Goal: Information Seeking & Learning: Check status

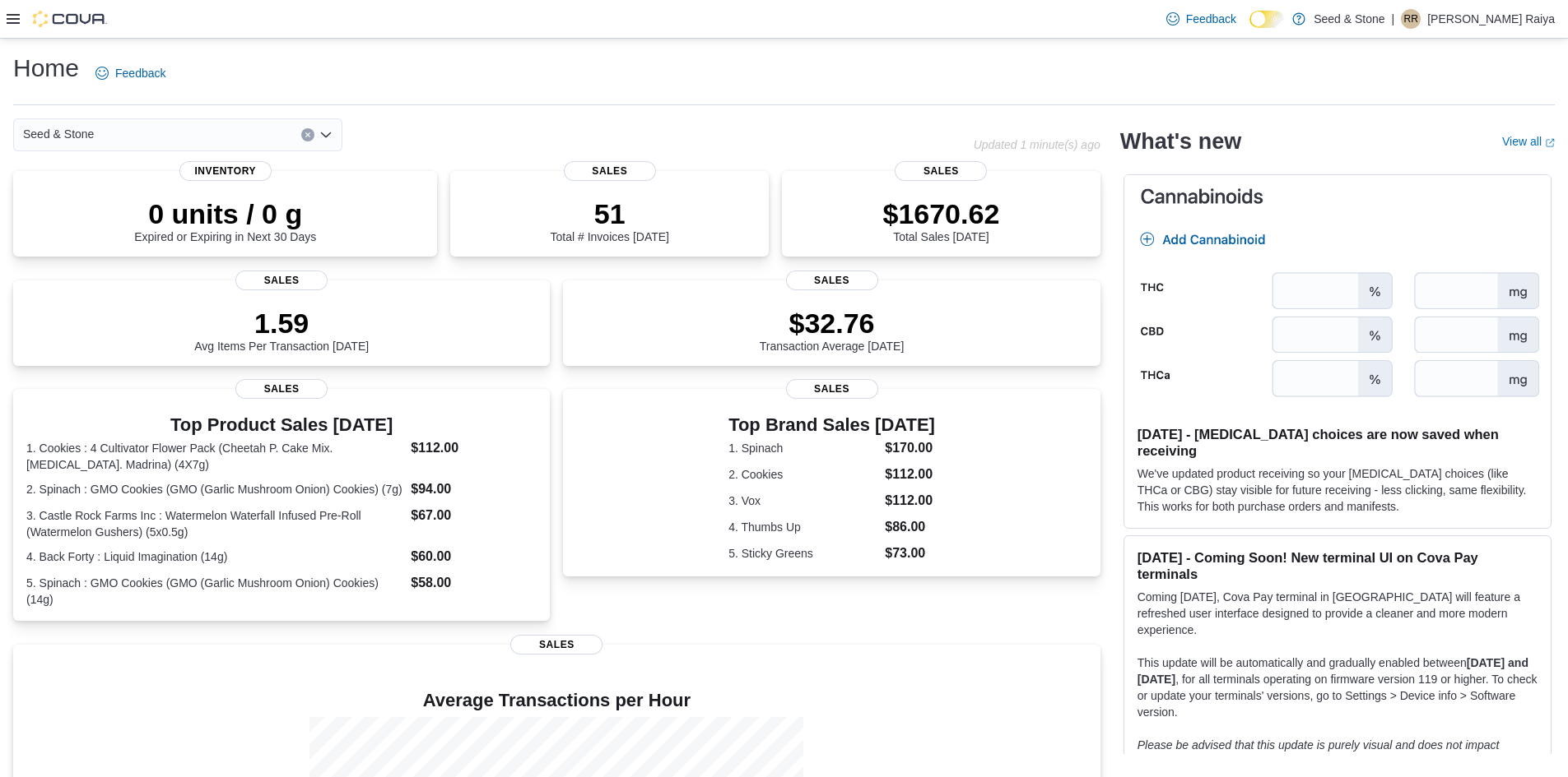
click at [15, 19] on icon at bounding box center [13, 19] width 13 height 10
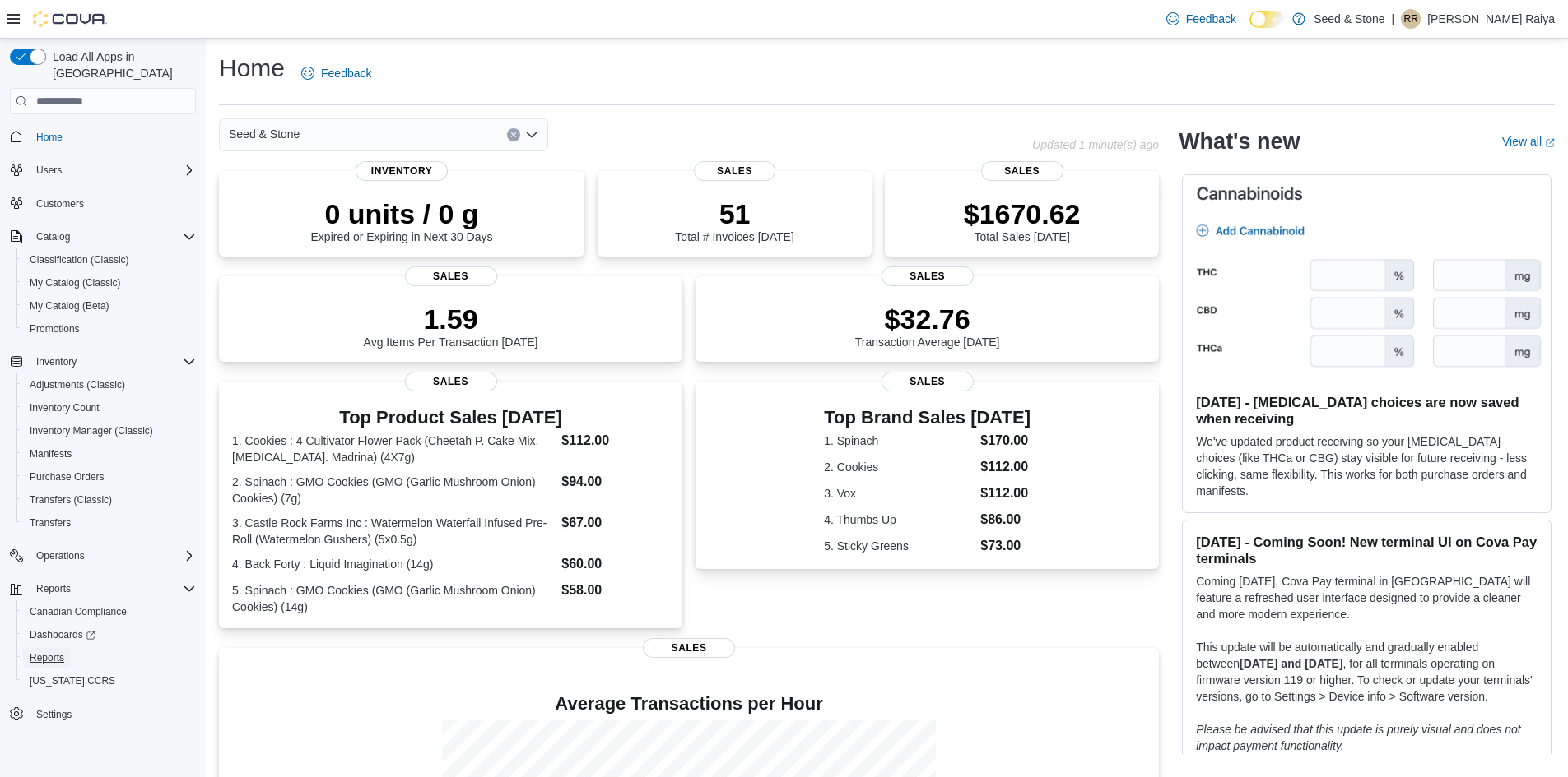
drag, startPoint x: 45, startPoint y: 639, endPoint x: 62, endPoint y: 631, distance: 18.8
click at [45, 652] on span "Reports" at bounding box center [46, 658] width 34 height 13
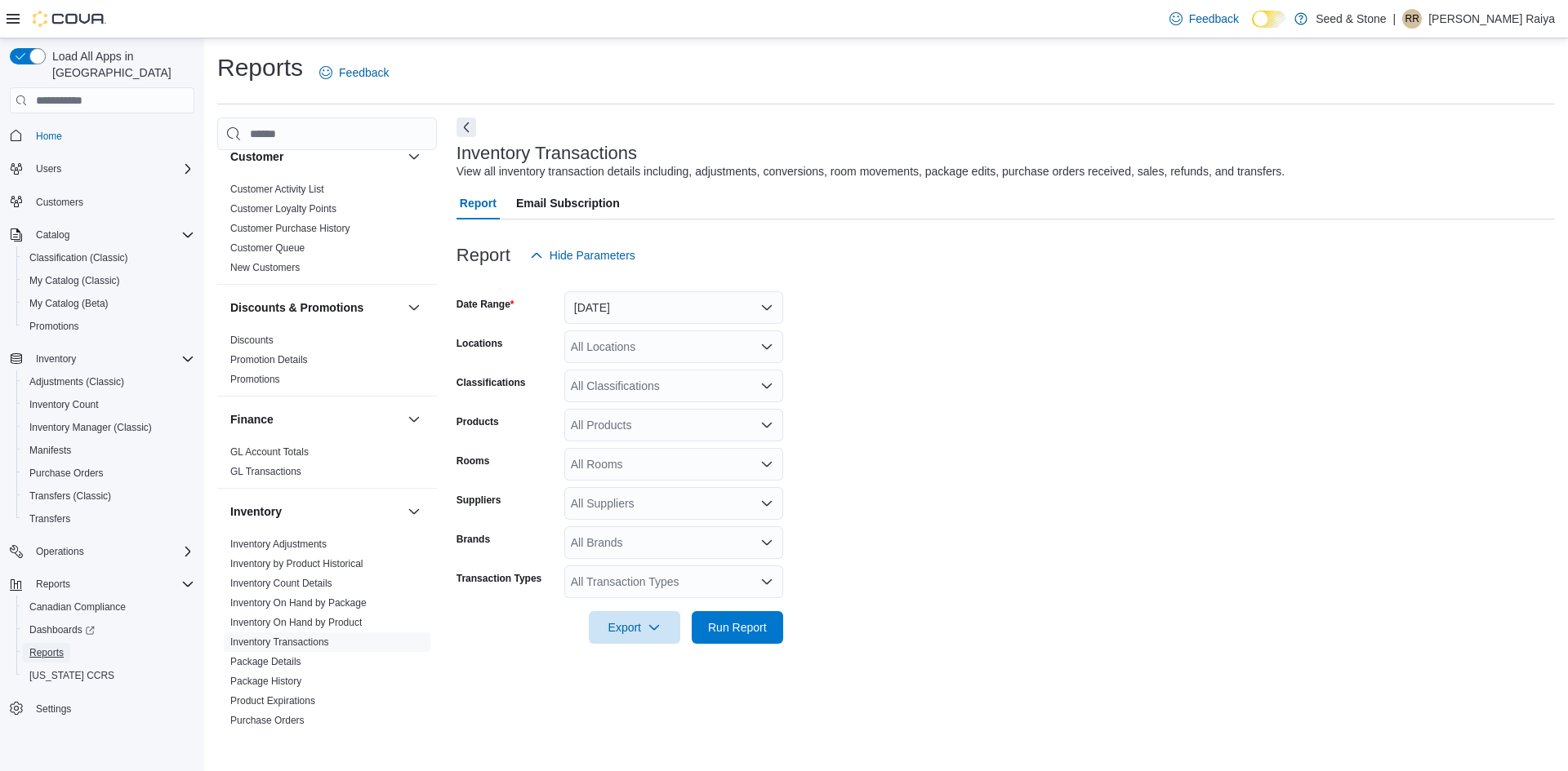
scroll to position [653, 0]
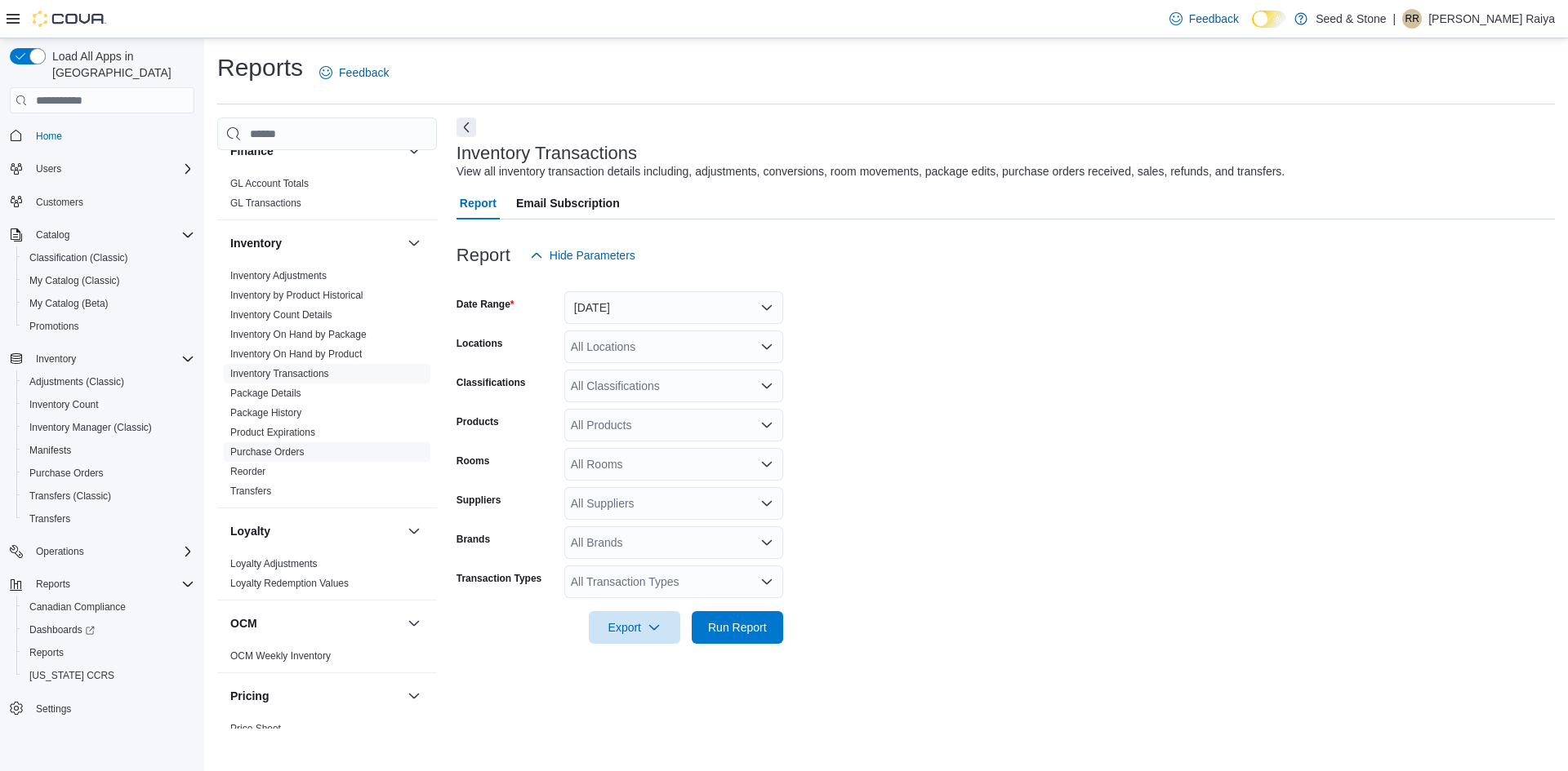
click at [281, 447] on link "Purchase Orders" at bounding box center [267, 452] width 75 height 12
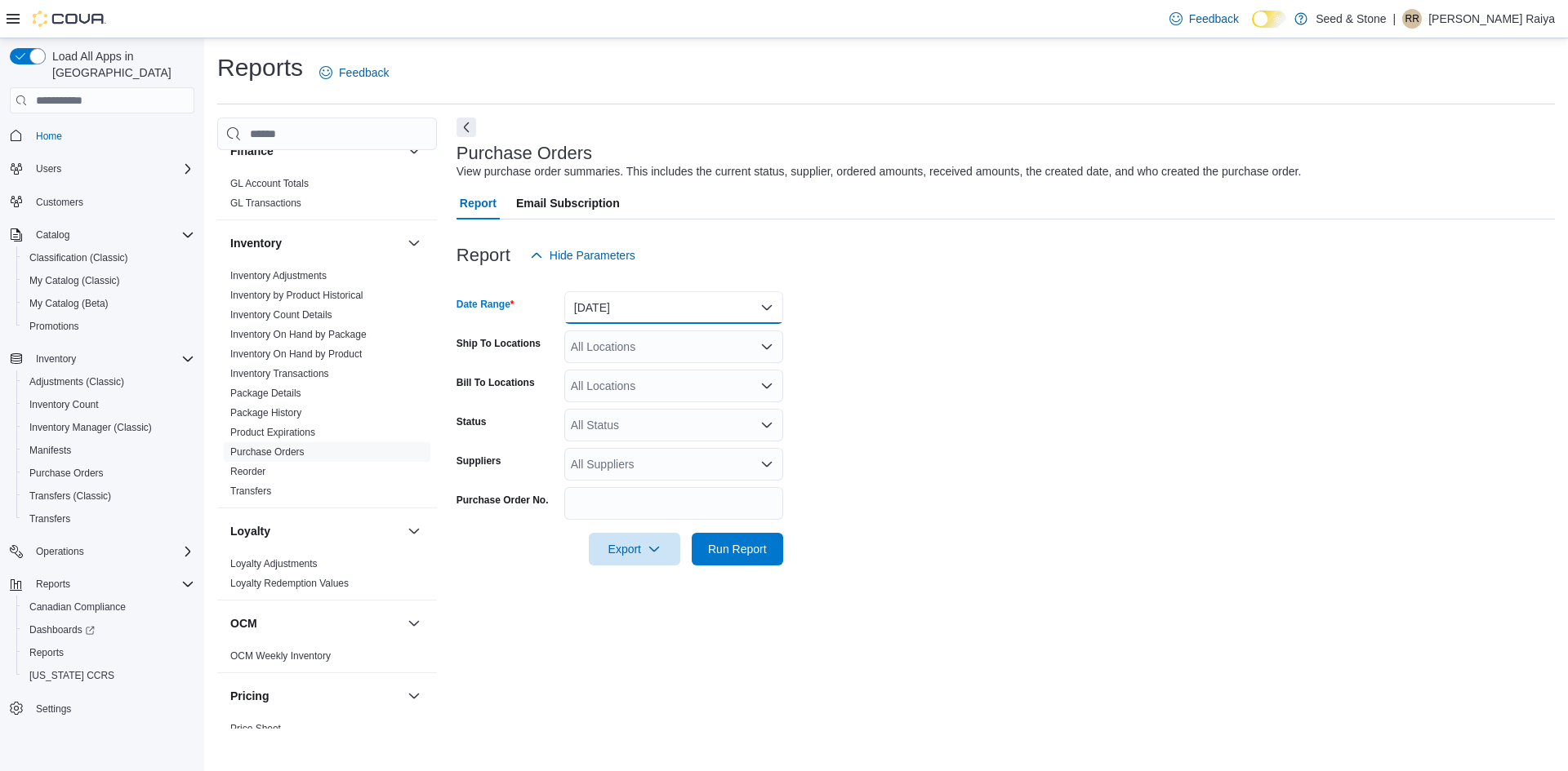
click at [700, 301] on button "[DATE]" at bounding box center [674, 308] width 219 height 33
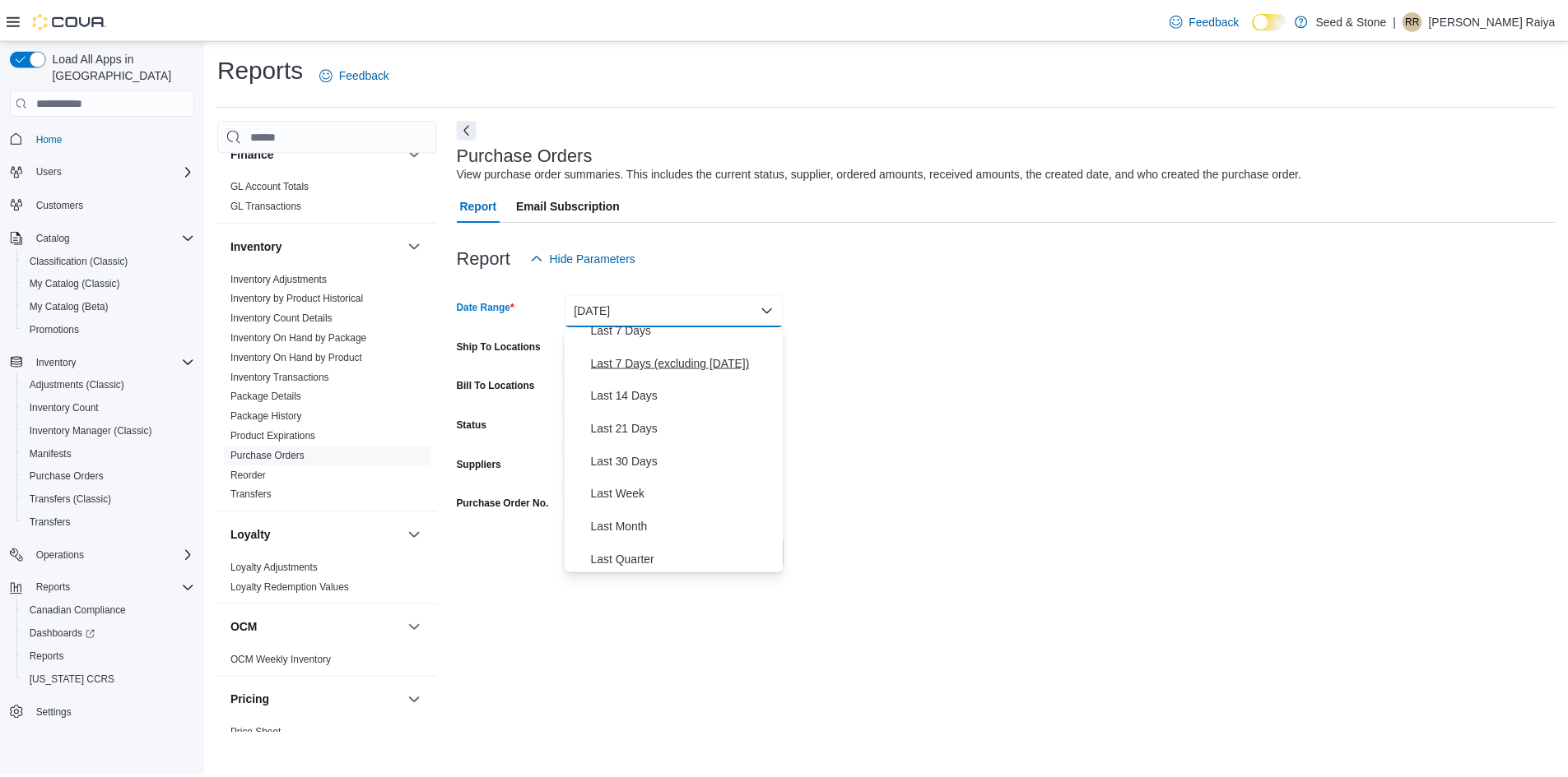
scroll to position [247, 0]
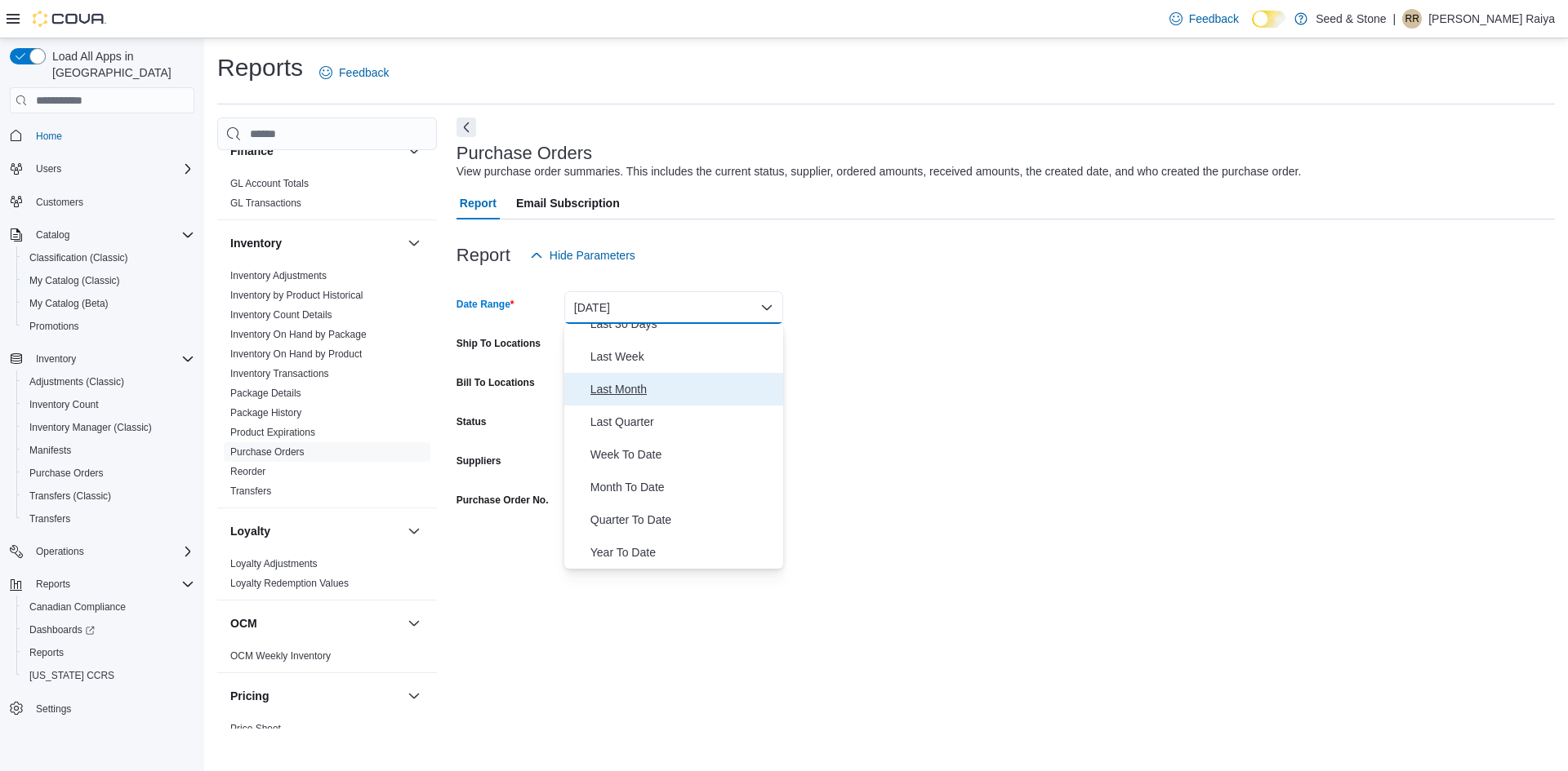
click at [623, 393] on span "Last Month" at bounding box center [683, 389] width 186 height 19
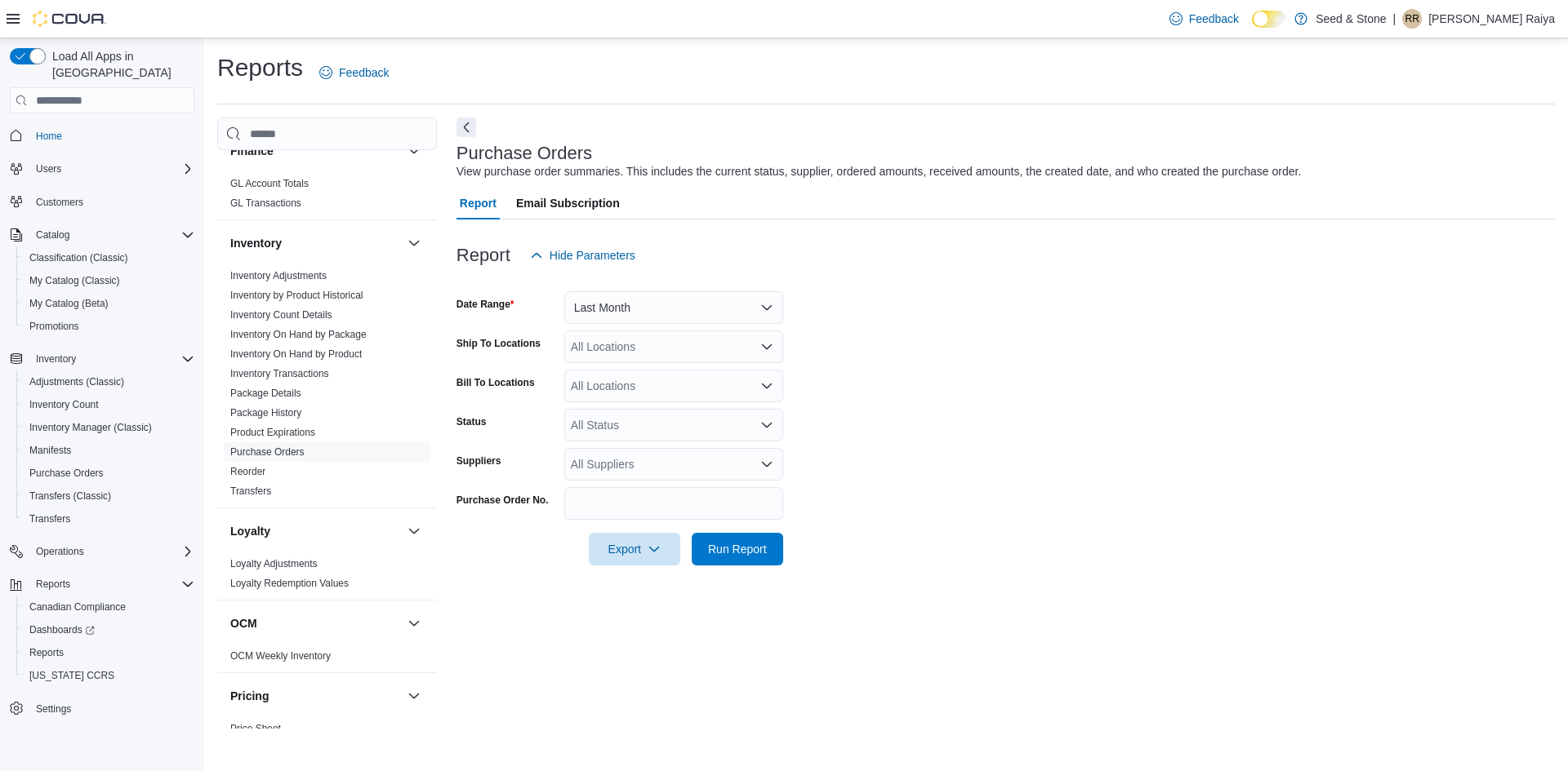
click at [891, 383] on form "Date Range Last Month Ship To Locations All Locations Bill To Locations All Loc…" at bounding box center [1006, 418] width 1099 height 293
click at [694, 349] on div "All Locations" at bounding box center [674, 347] width 219 height 33
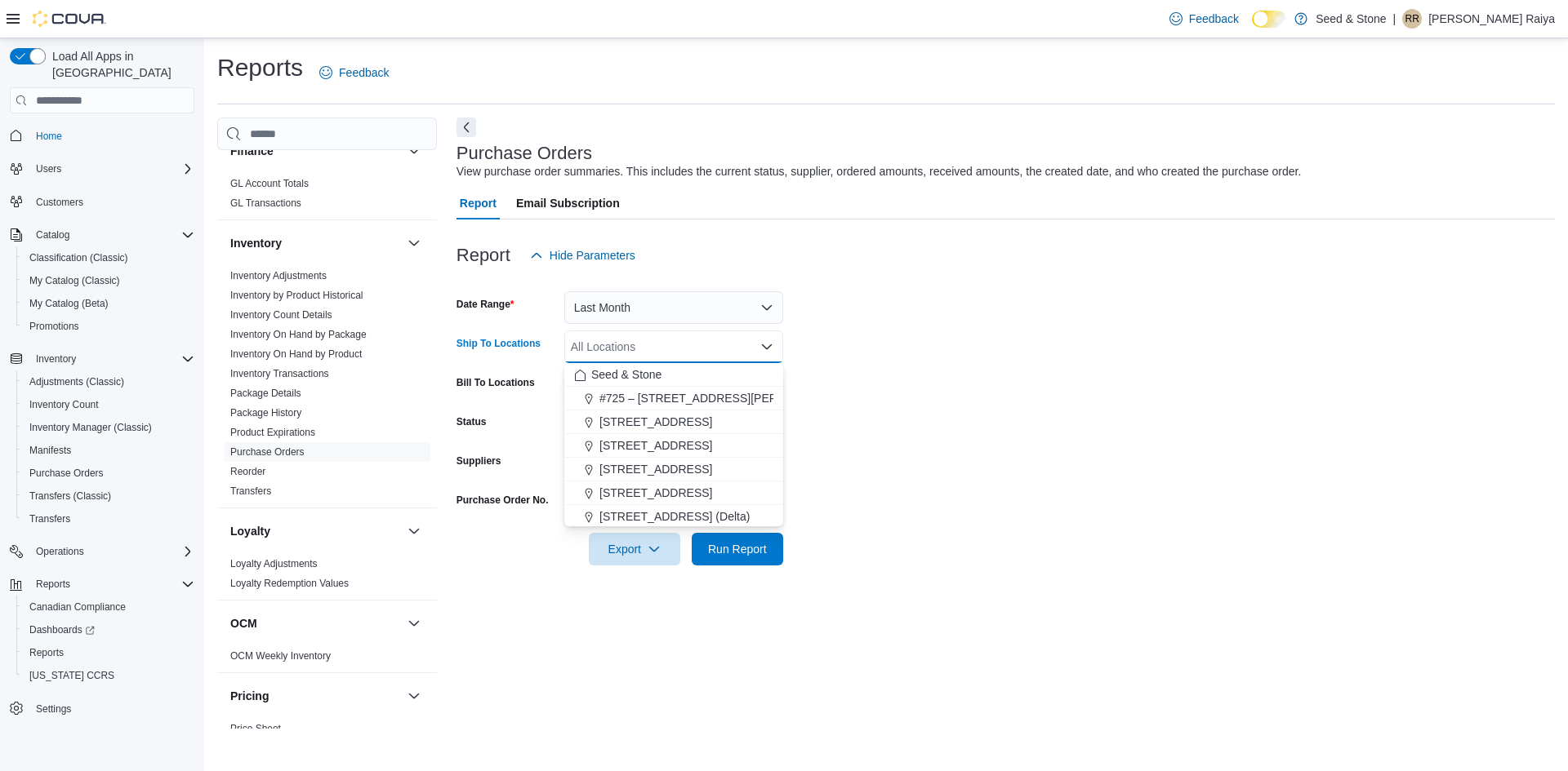
drag, startPoint x: 662, startPoint y: 427, endPoint x: 779, endPoint y: 417, distance: 117.4
click at [662, 426] on span "[STREET_ADDRESS]" at bounding box center [656, 421] width 112 height 16
click at [811, 419] on form "Date Range Last Month Ship To Locations [STREET_ADDRESS] Selected. [STREET_ADDR…" at bounding box center [1006, 418] width 1099 height 293
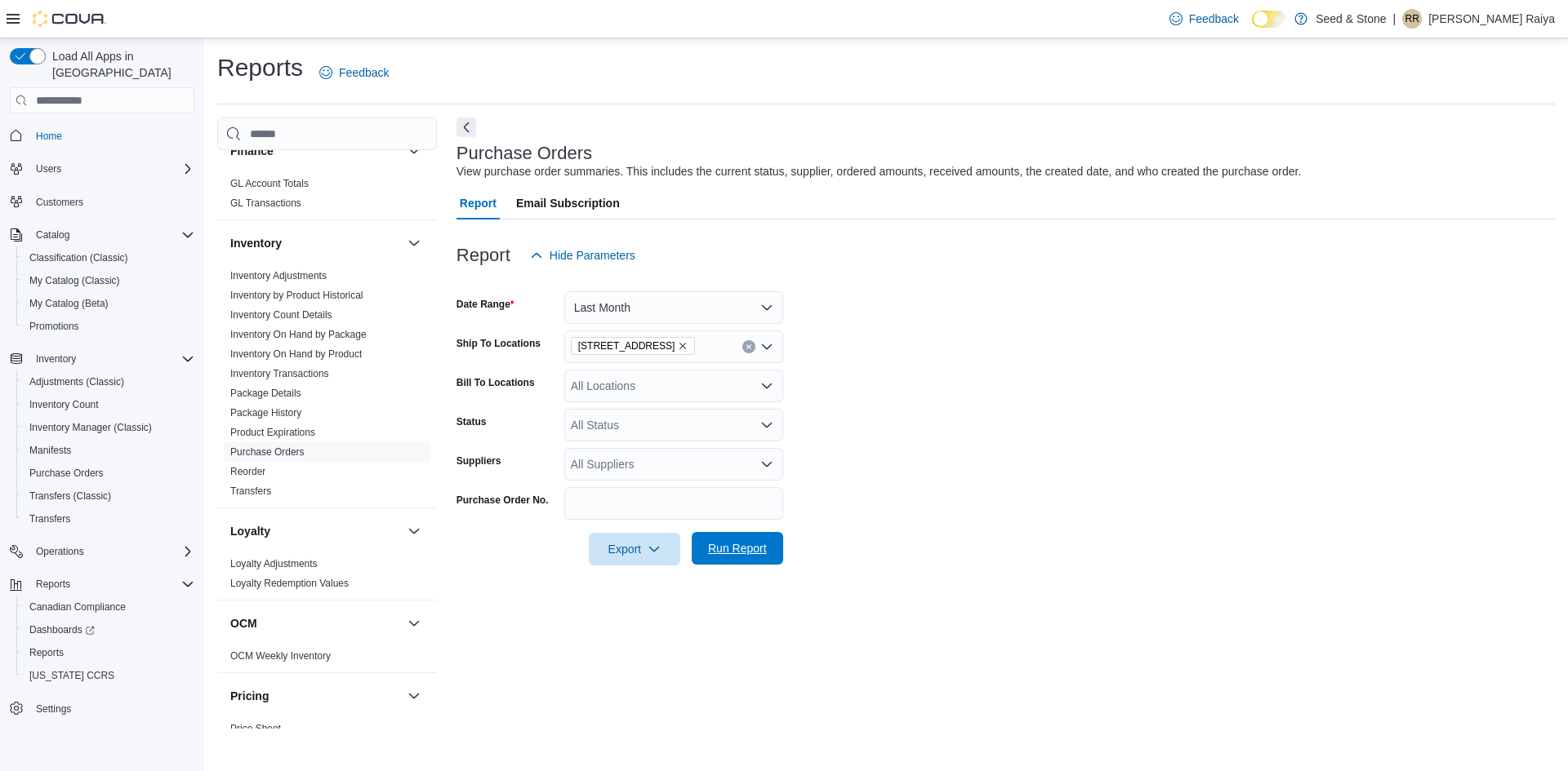
click at [756, 558] on span "Run Report" at bounding box center [737, 549] width 72 height 33
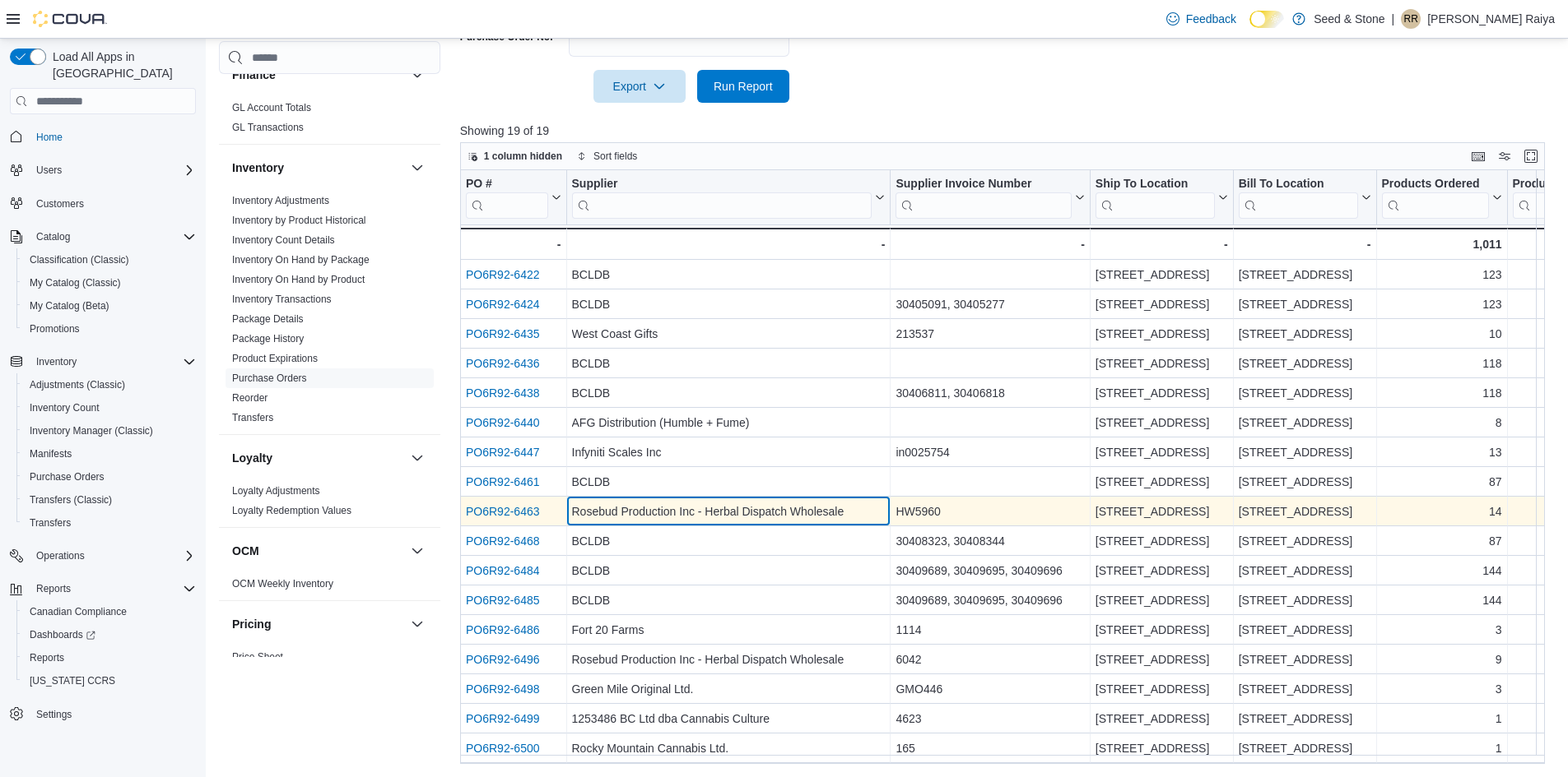
click at [728, 509] on div "Rosebud Production Inc - Herbal Dispatch Wholesale" at bounding box center [727, 511] width 313 height 20
click at [520, 511] on link "PO6R92-6463" at bounding box center [503, 511] width 74 height 13
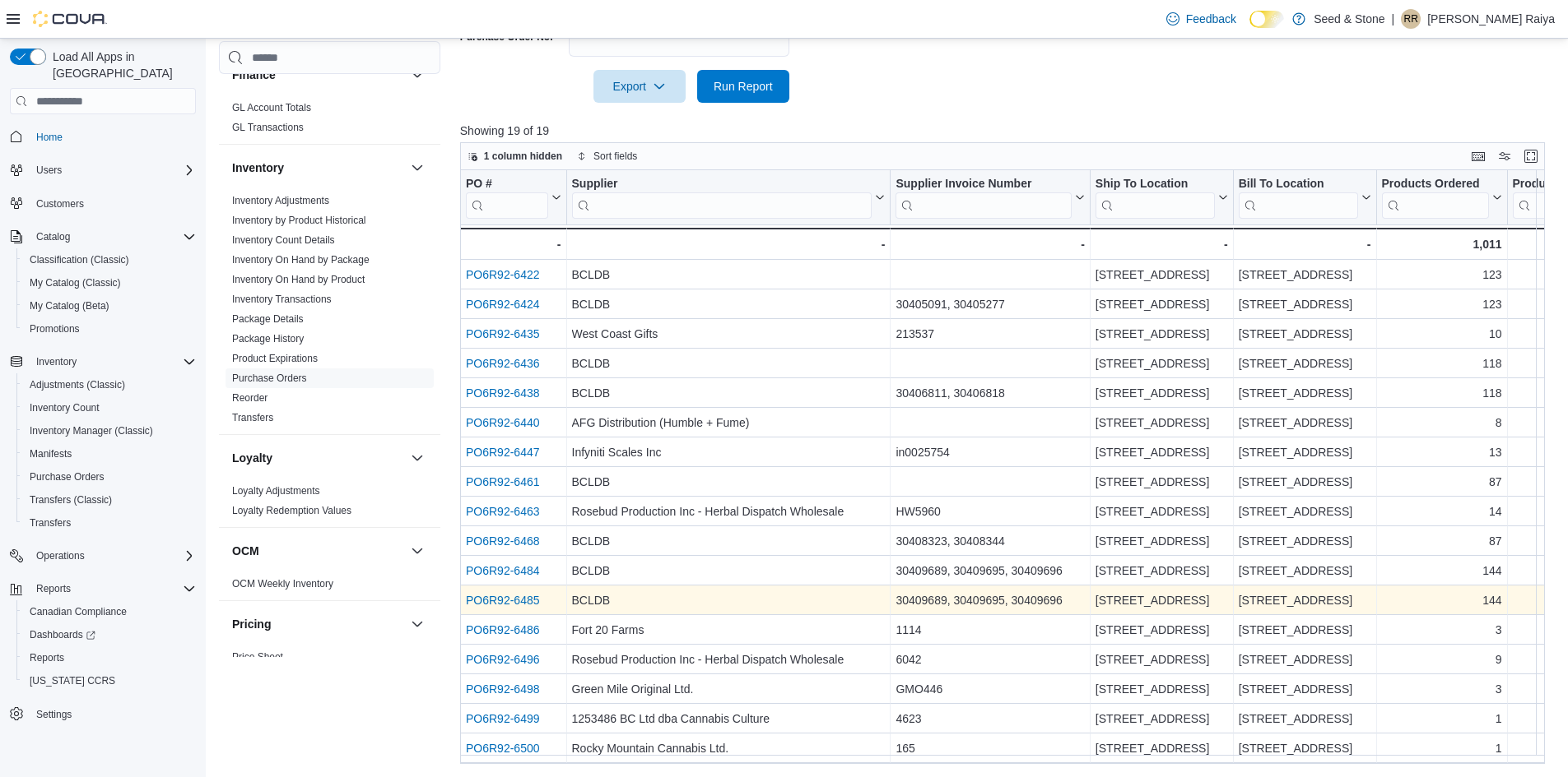
scroll to position [66, 0]
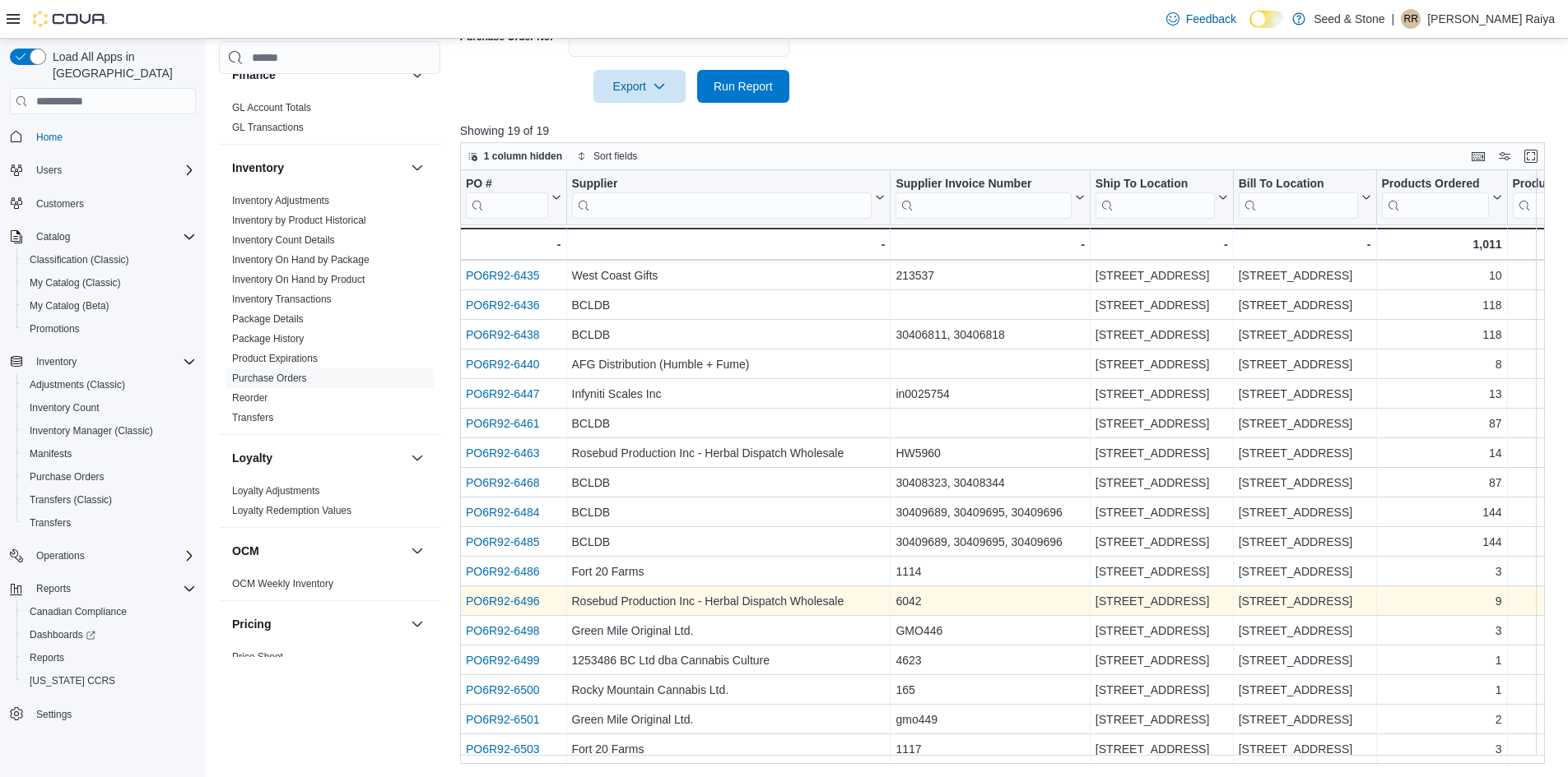
click at [495, 596] on link "PO6R92-6496" at bounding box center [503, 600] width 74 height 13
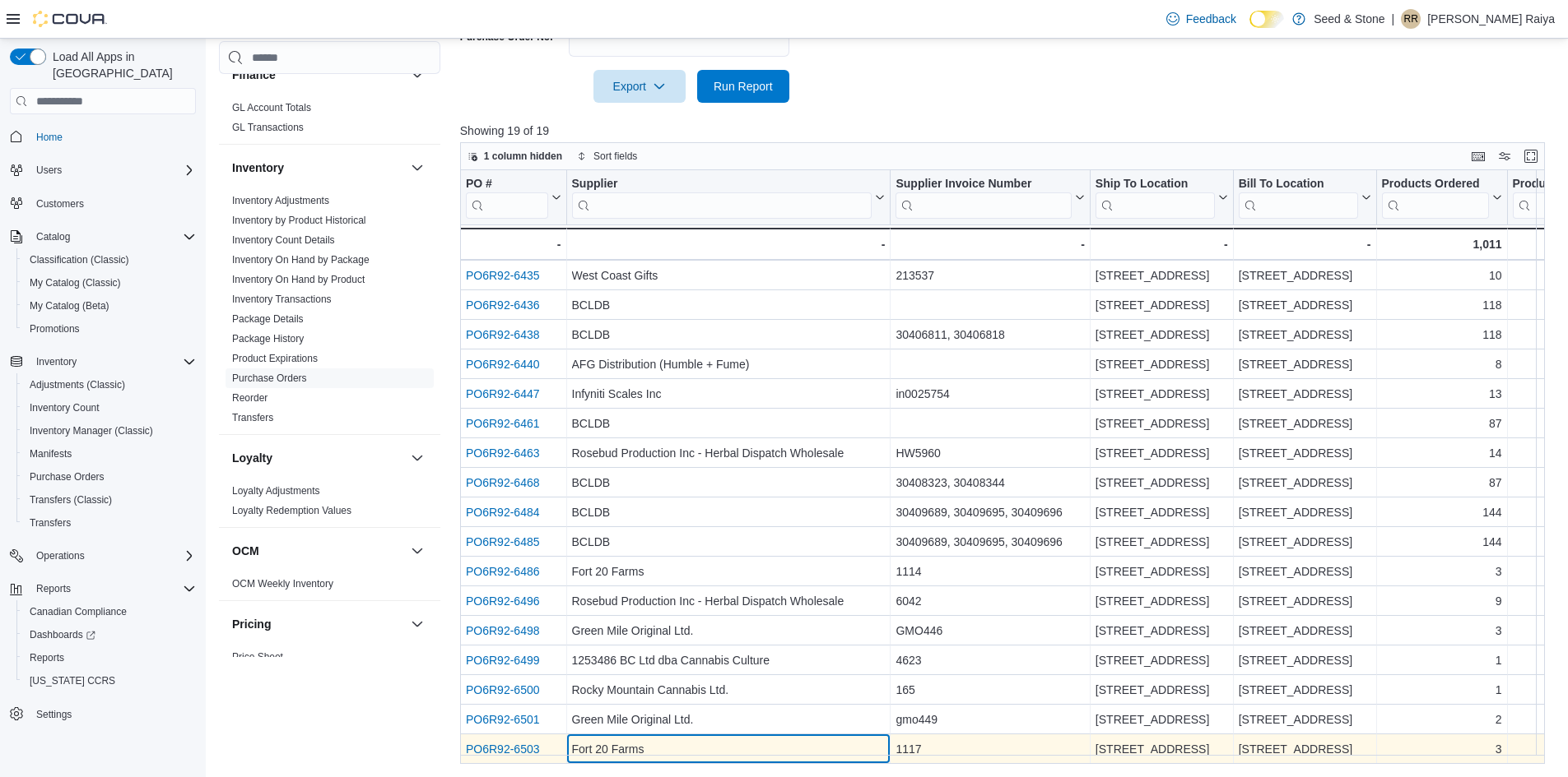
click at [808, 749] on div "Fort 20 Farms" at bounding box center [727, 750] width 313 height 20
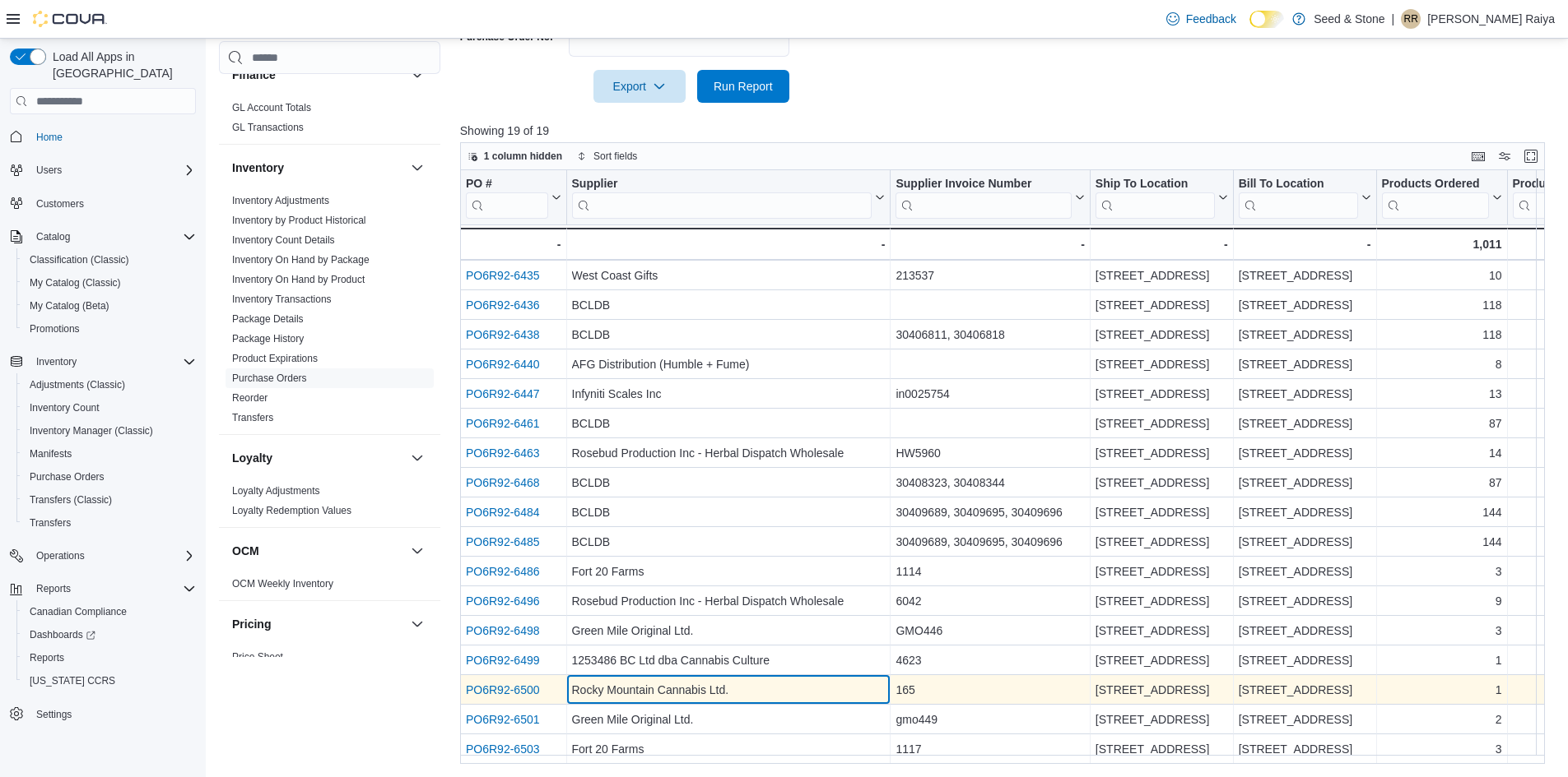
click at [589, 680] on div "Rocky Mountain Cannabis Ltd." at bounding box center [727, 690] width 313 height 20
click at [498, 683] on link "PO6R92-6500" at bounding box center [503, 689] width 74 height 13
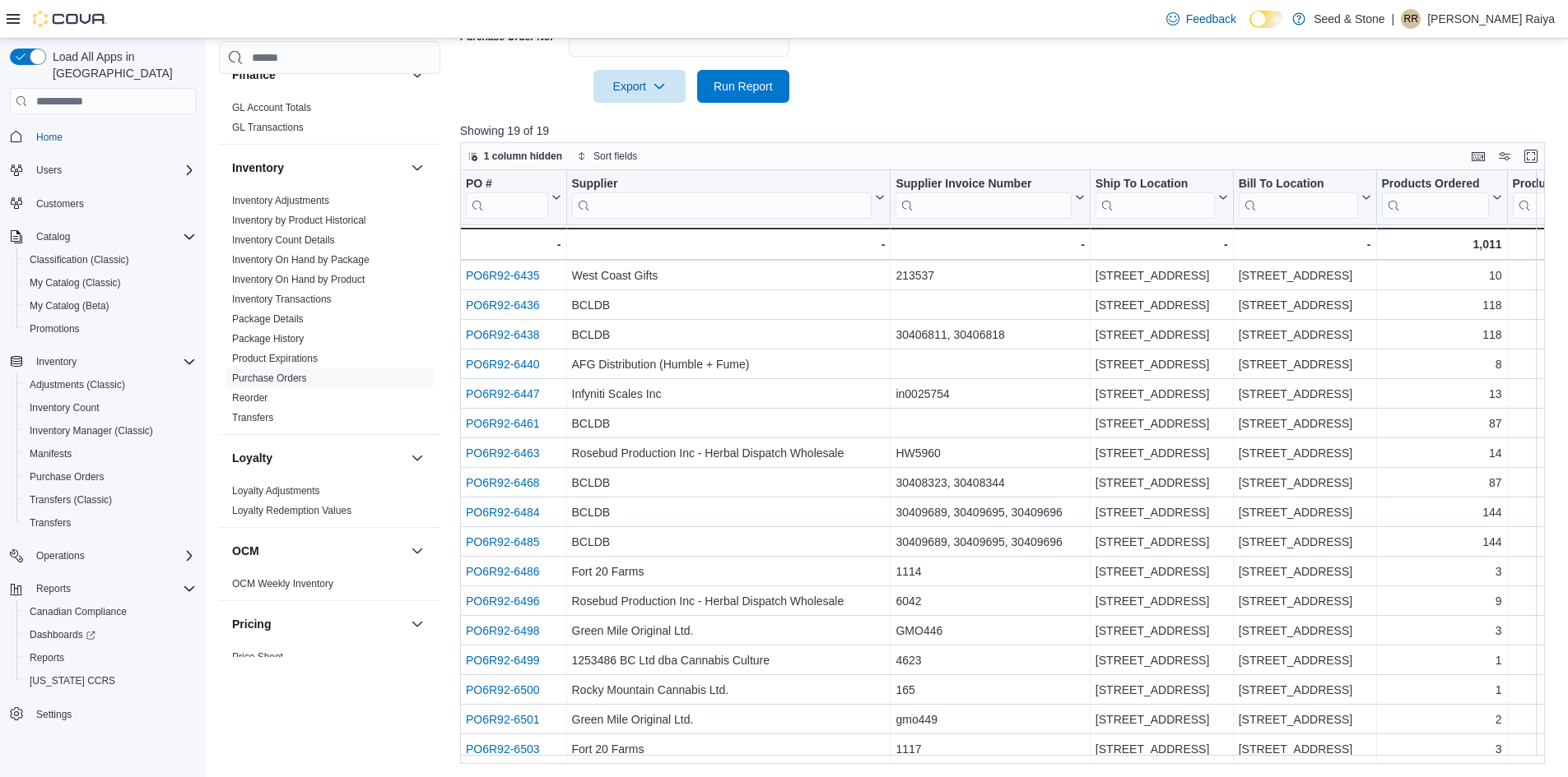
drag, startPoint x: 293, startPoint y: 286, endPoint x: 490, endPoint y: 260, distance: 198.7
click at [292, 294] on link "Inventory Transactions" at bounding box center [282, 300] width 100 height 12
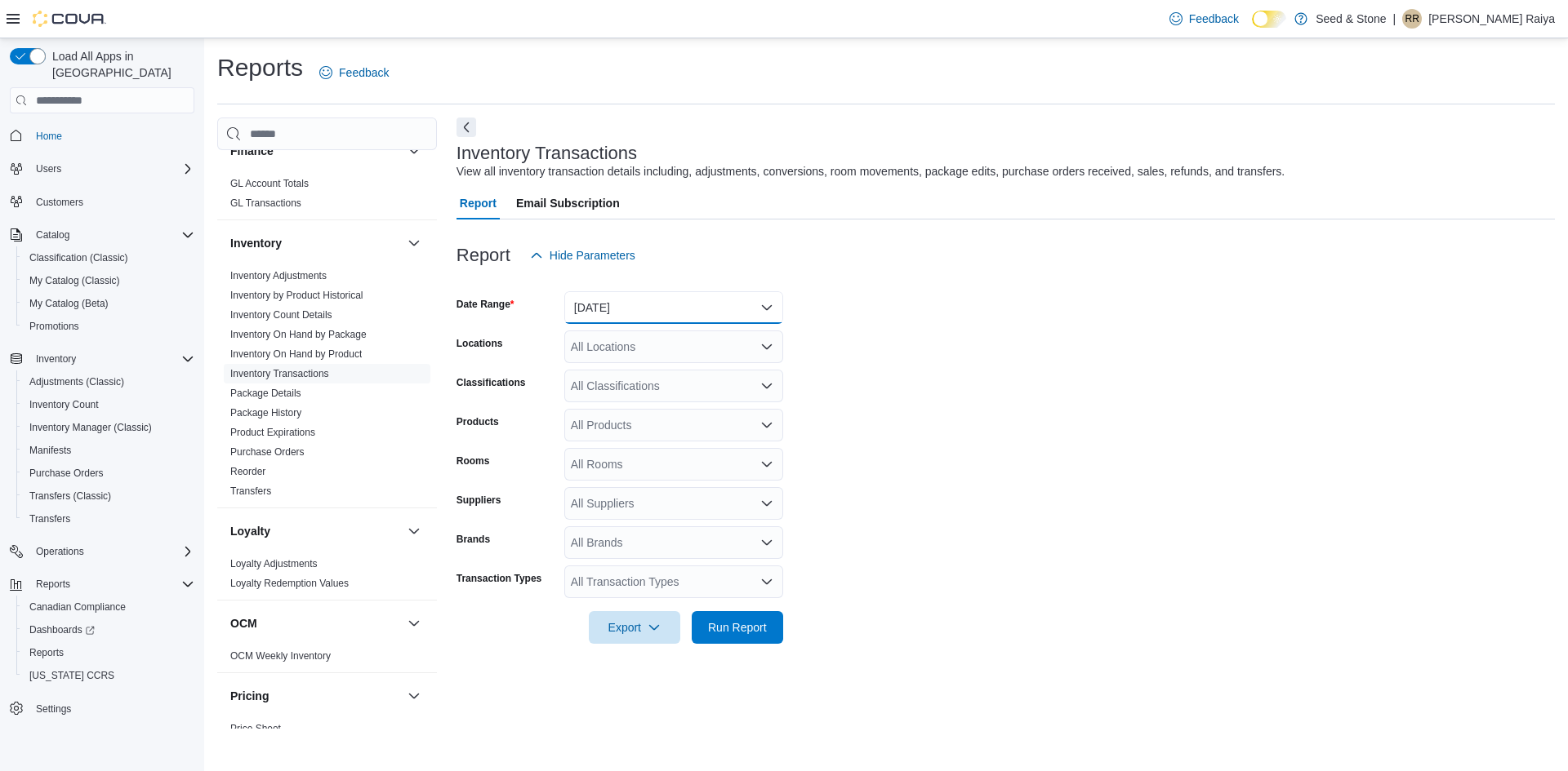
click at [695, 309] on button "[DATE]" at bounding box center [674, 308] width 219 height 33
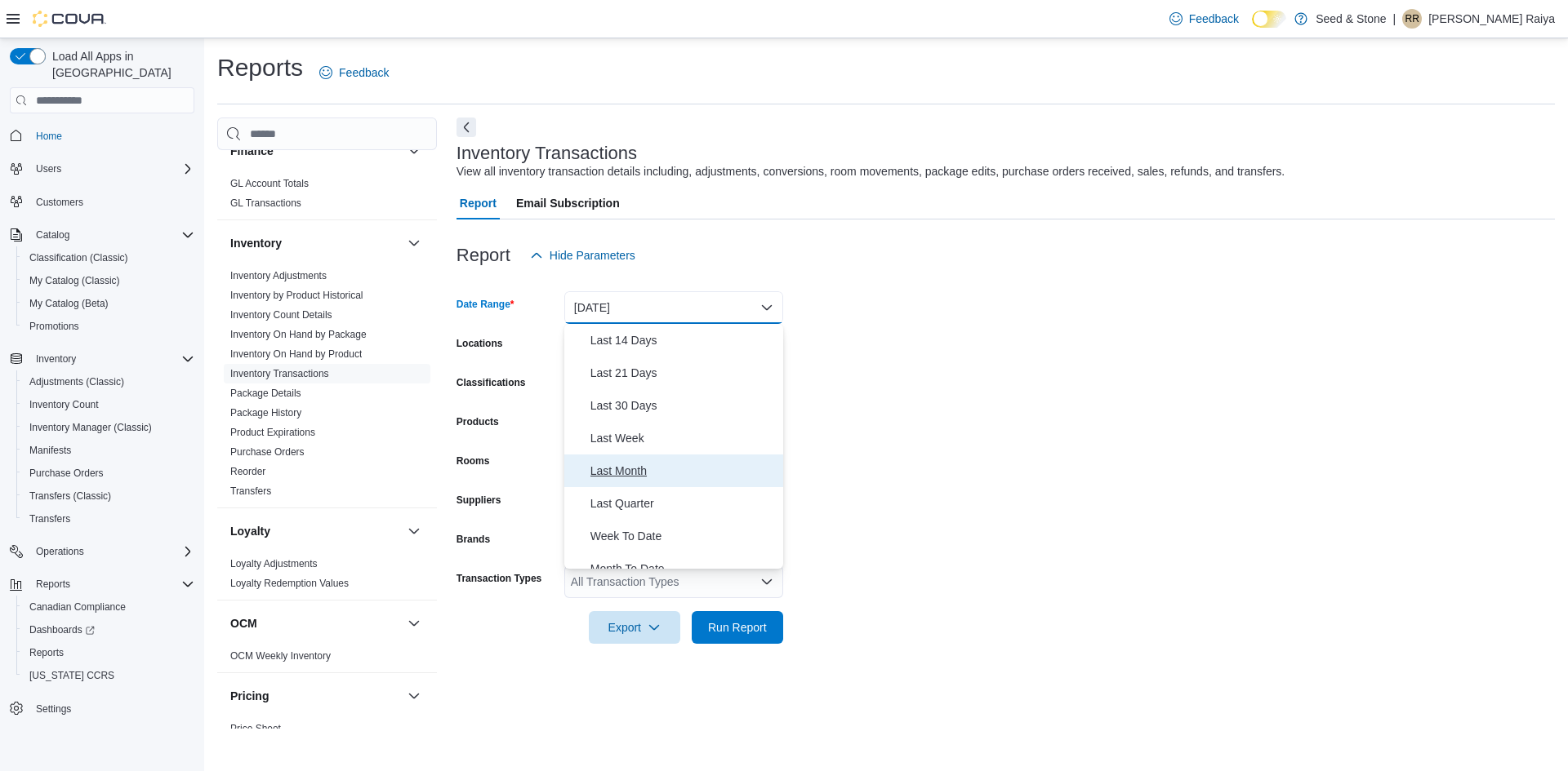
click at [639, 473] on span "Last Month" at bounding box center [683, 471] width 186 height 19
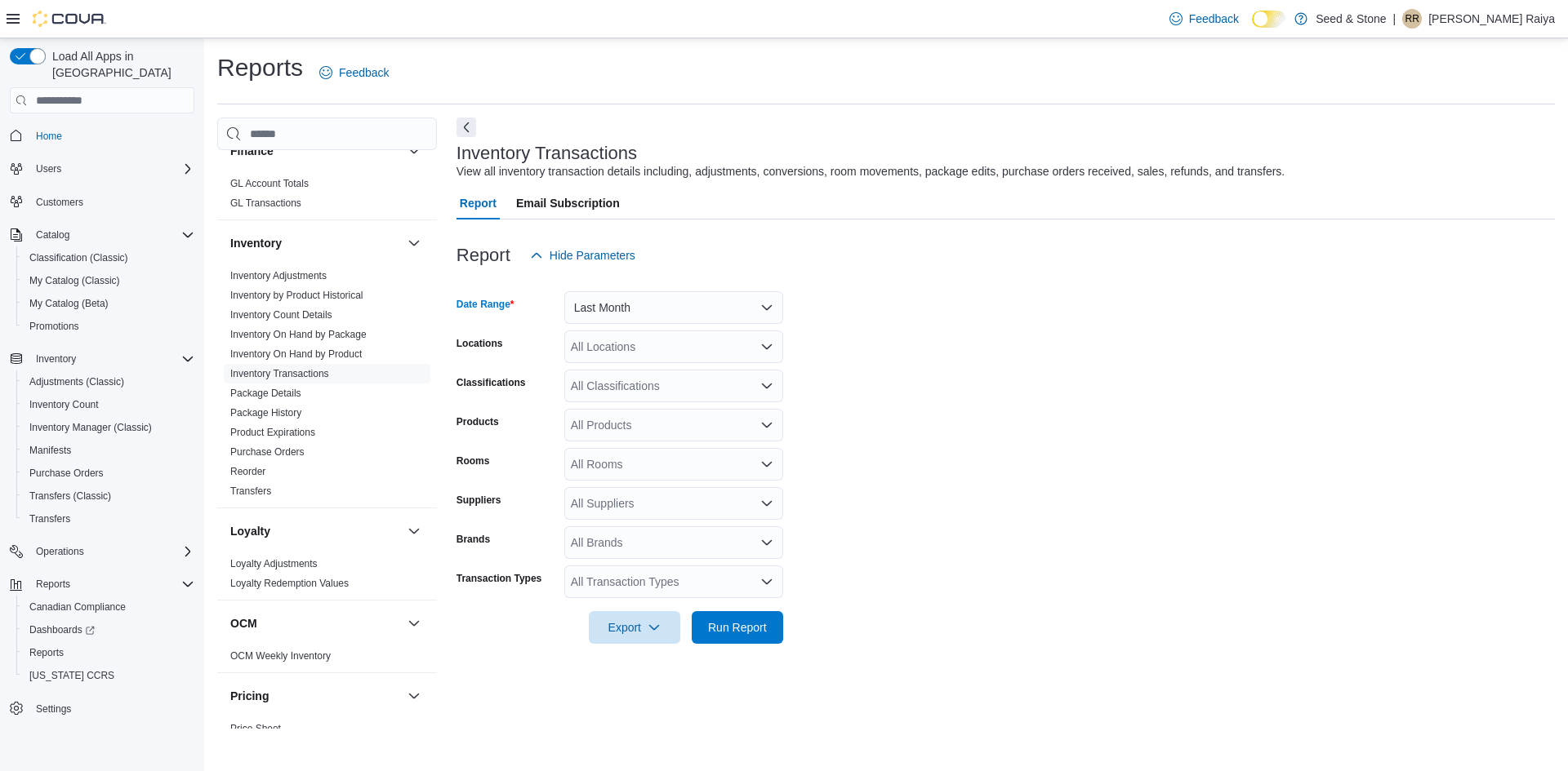
click at [657, 351] on div "All Locations" at bounding box center [674, 347] width 219 height 33
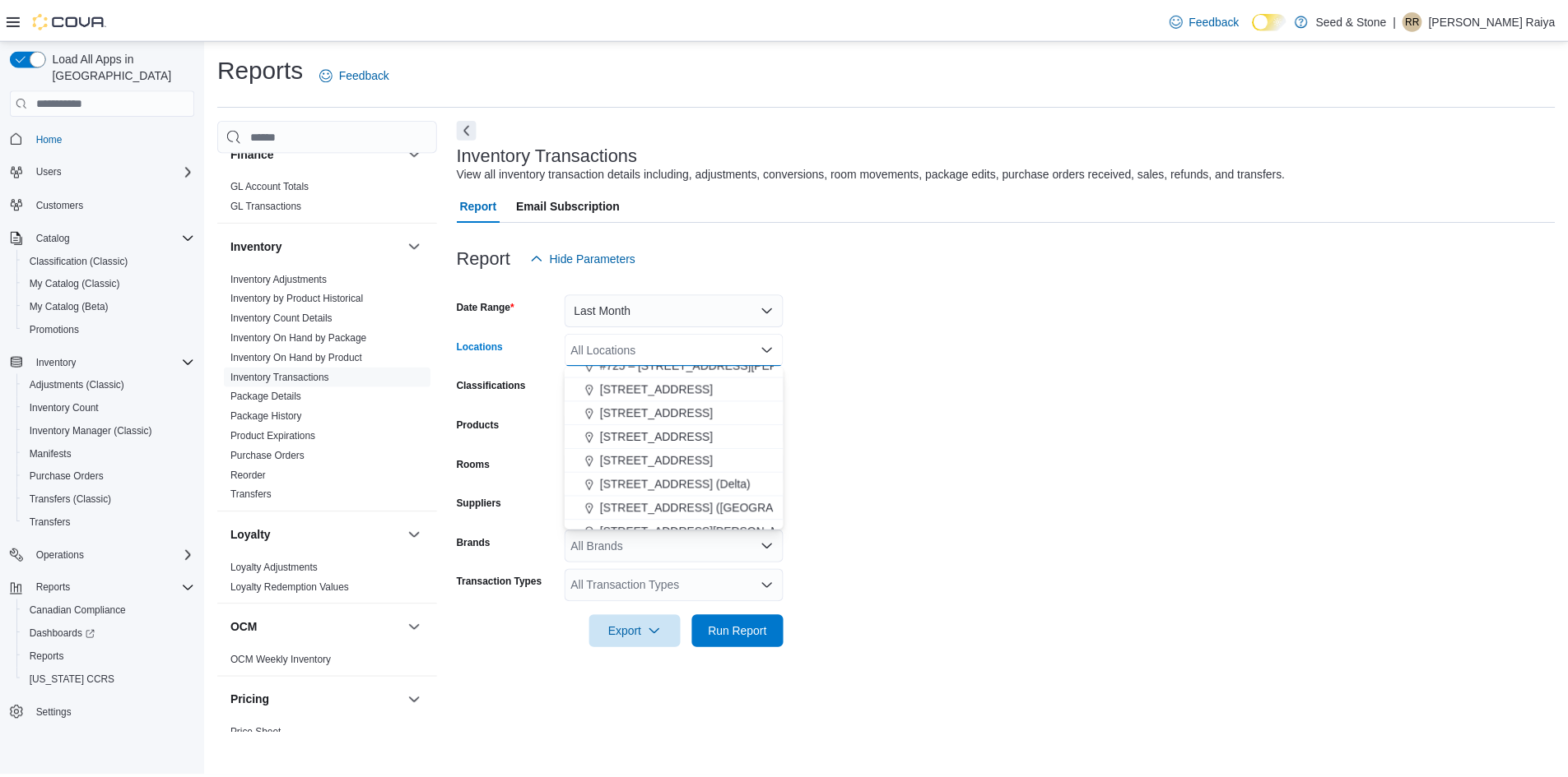
scroll to position [0, 0]
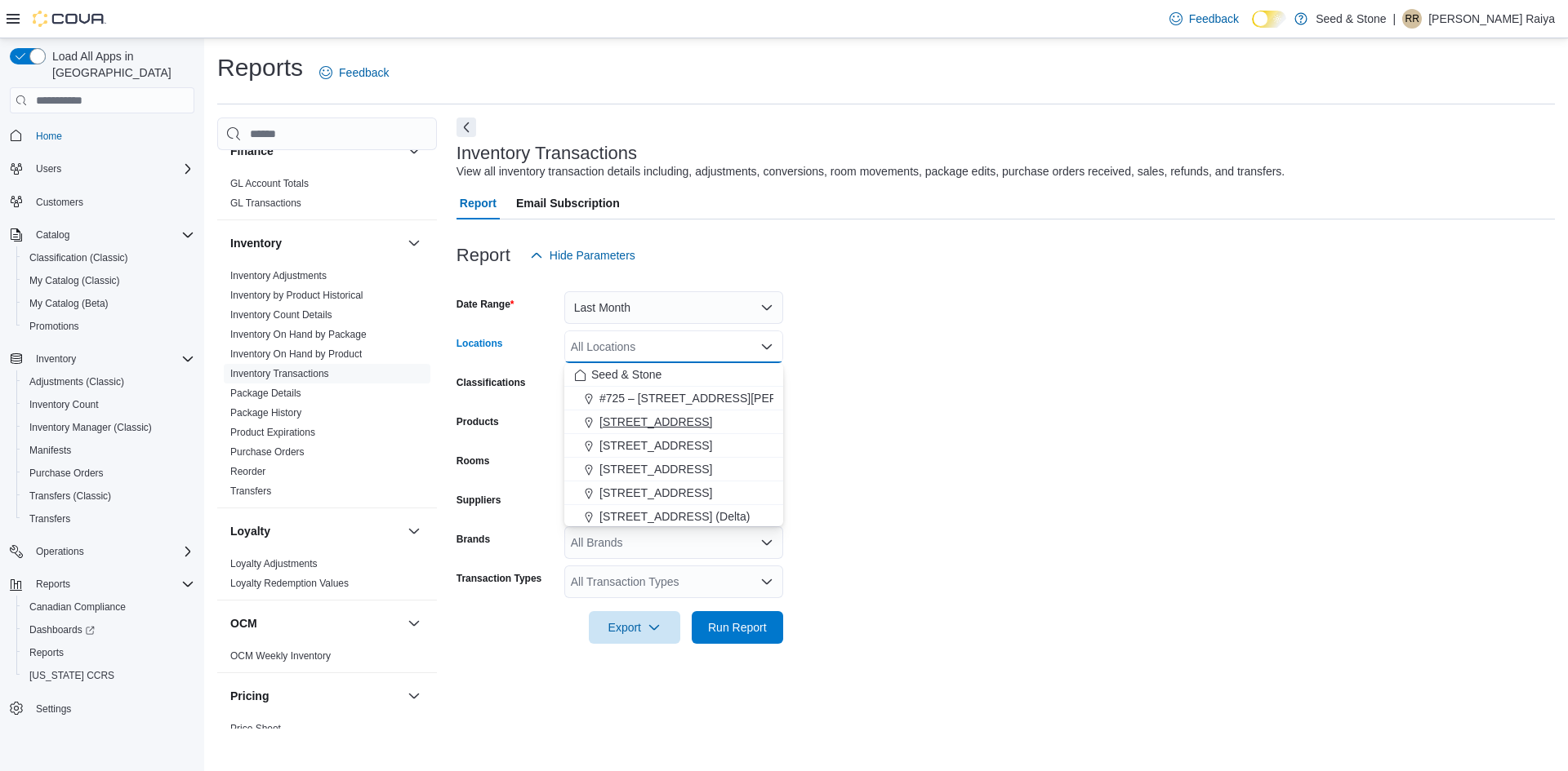
click at [672, 426] on span "[STREET_ADDRESS]" at bounding box center [656, 421] width 112 height 16
drag, startPoint x: 1031, startPoint y: 492, endPoint x: 995, endPoint y: 497, distance: 36.3
click at [1031, 492] on form "Date Range Last Month Locations [STREET_ADDRESS] Combo box. Selected. [STREET_A…" at bounding box center [1006, 458] width 1099 height 372
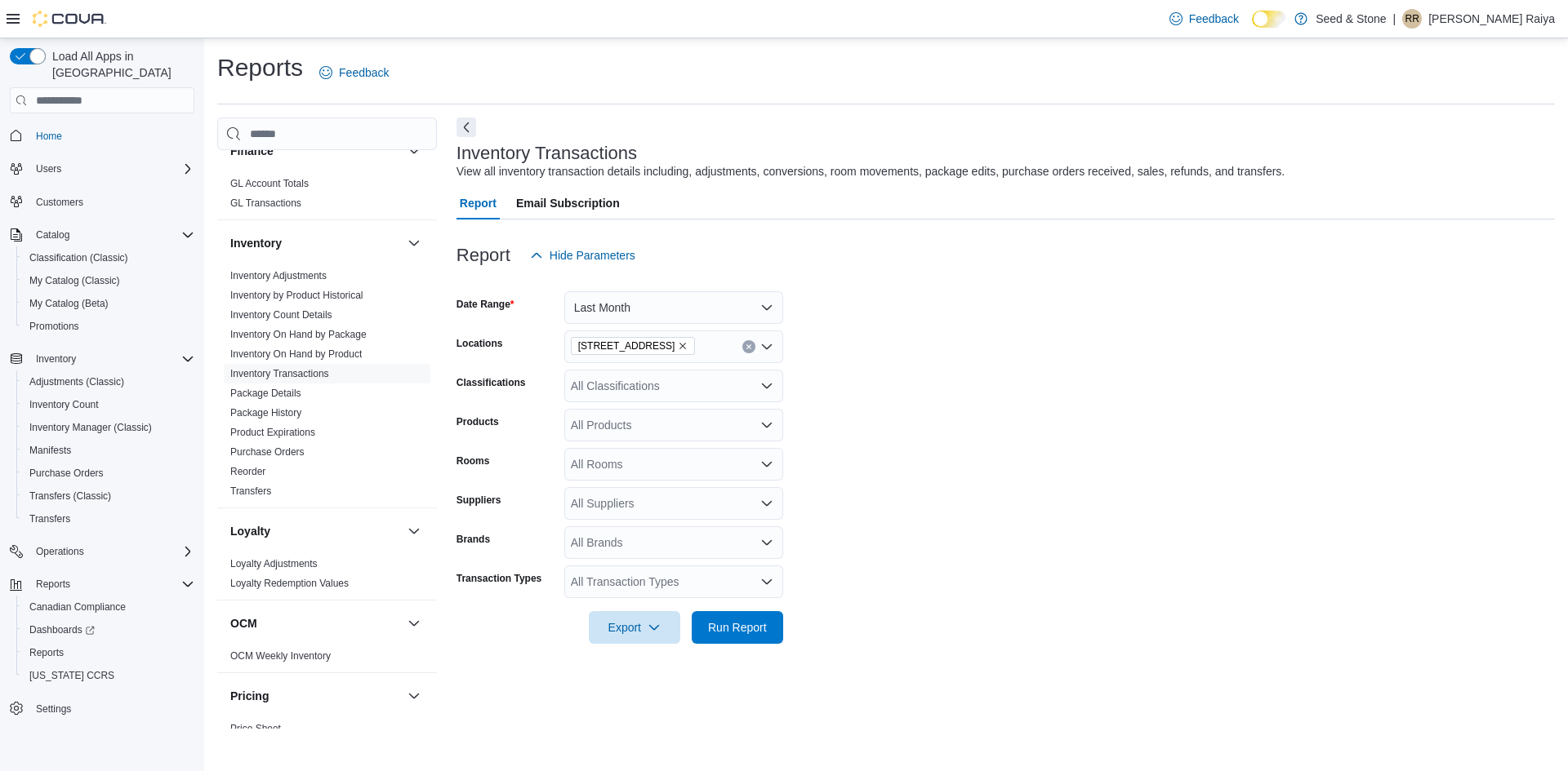
click at [625, 434] on div "All Products" at bounding box center [674, 425] width 219 height 33
type input "*"
click at [609, 428] on input "********" at bounding box center [597, 425] width 53 height 19
type input "*******"
click at [642, 454] on div "Buzz : Loosies ...e-Rolls (10x1g)" at bounding box center [674, 452] width 200 height 16
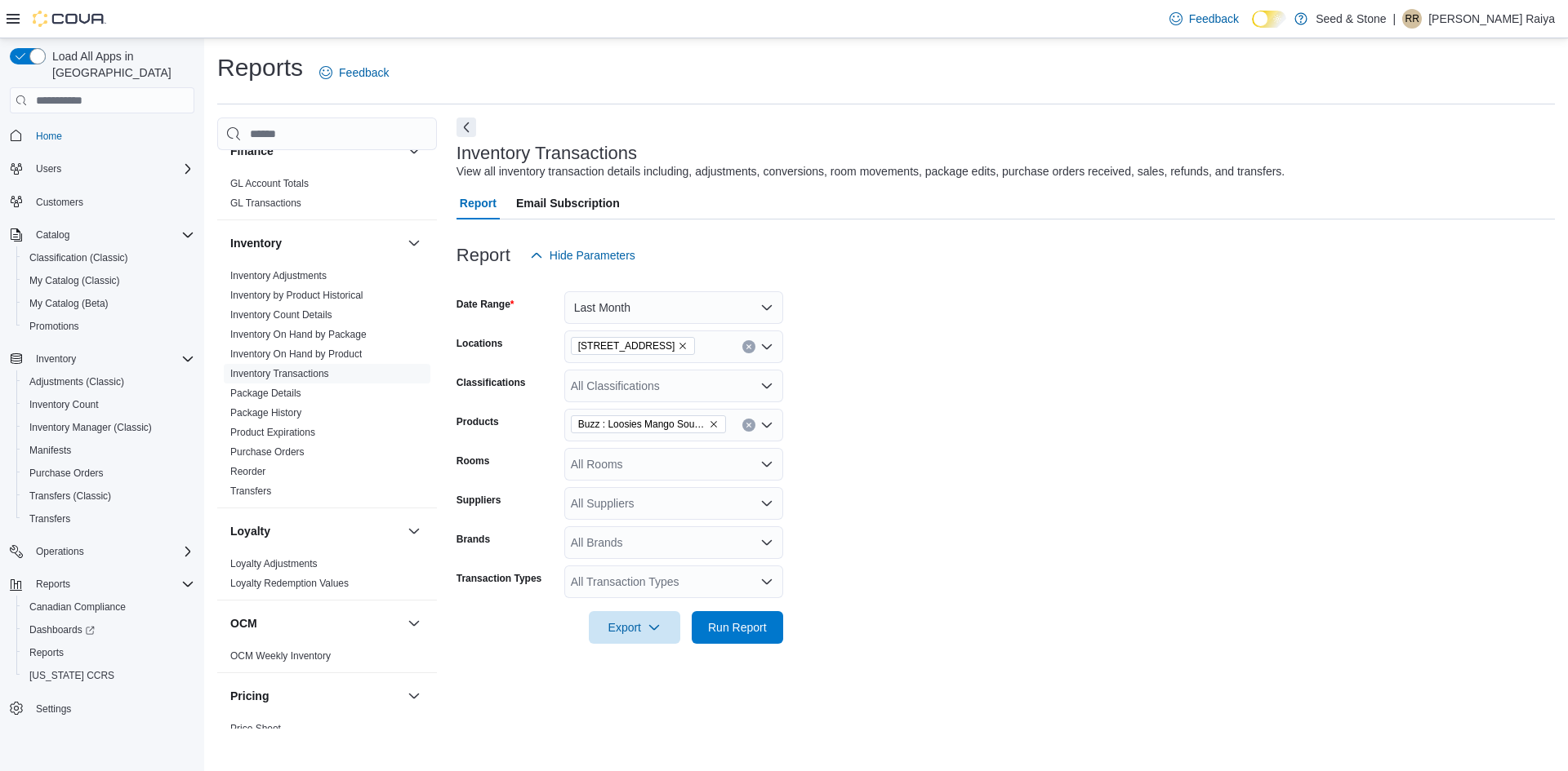
click at [898, 444] on form "Date Range Last Month Locations [STREET_ADDRESS] Classifications All Classifica…" at bounding box center [1006, 458] width 1099 height 372
click at [753, 621] on span "Run Report" at bounding box center [737, 627] width 59 height 16
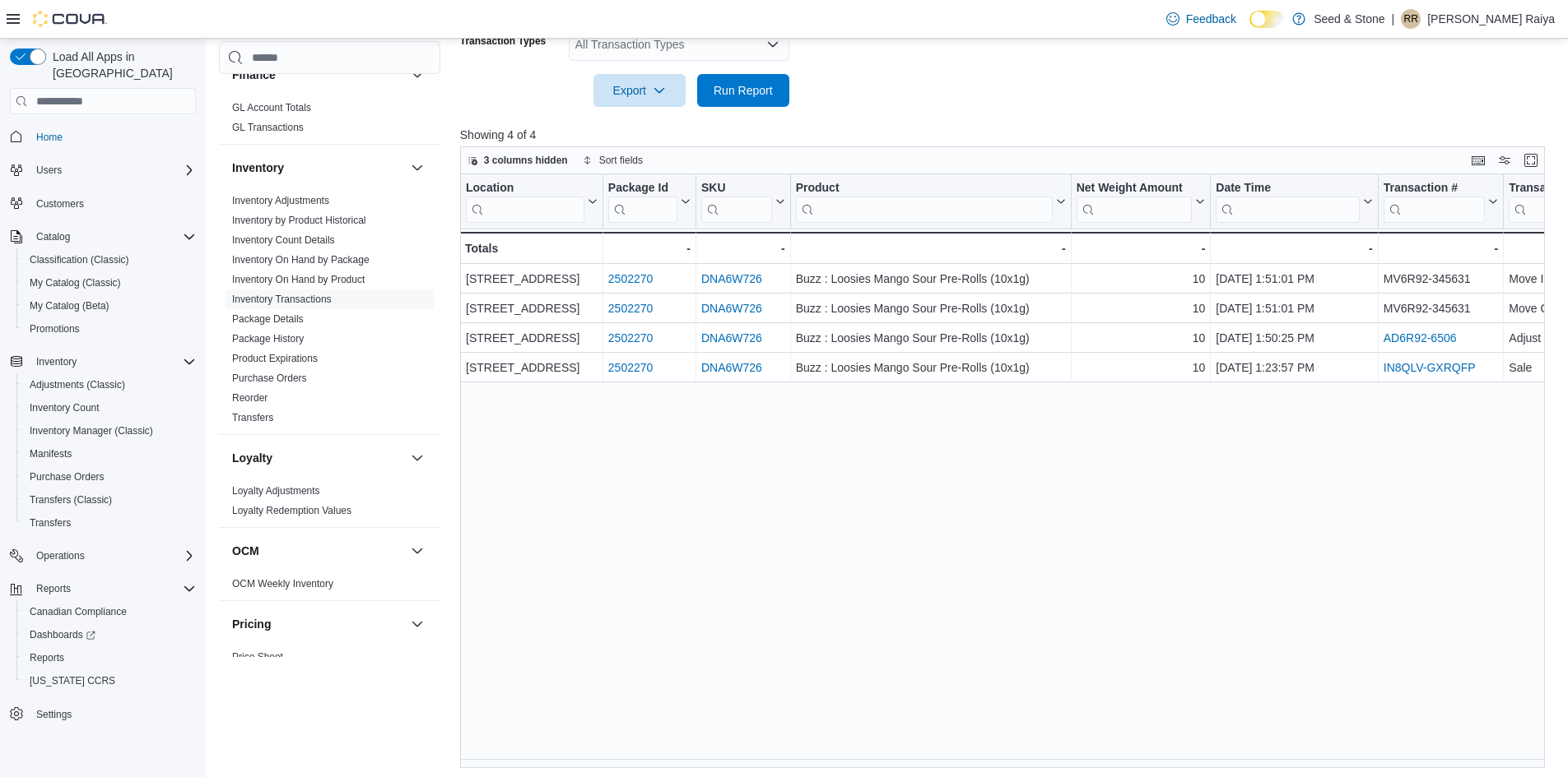
scroll to position [547, 0]
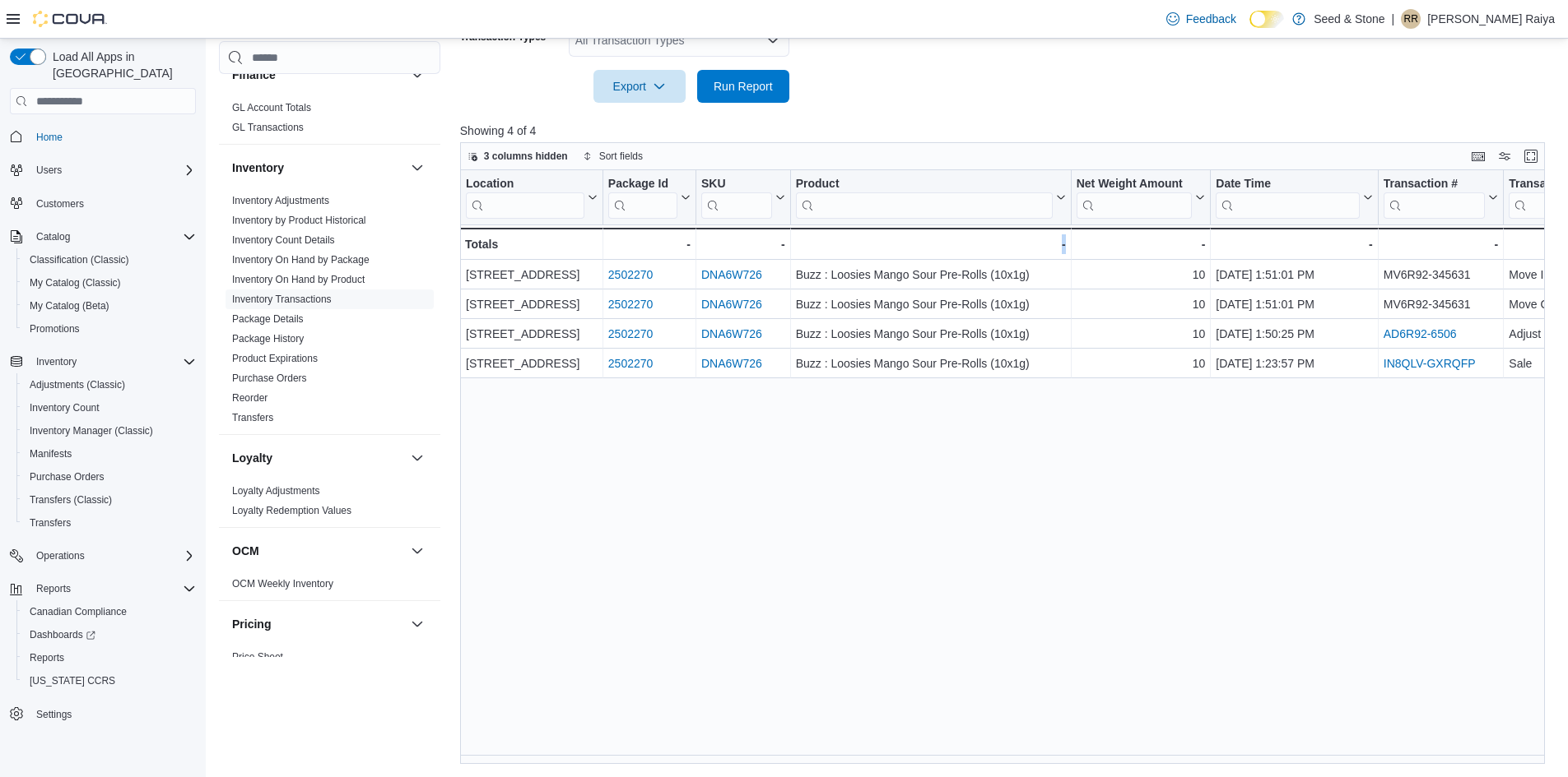
drag, startPoint x: 886, startPoint y: 765, endPoint x: 1132, endPoint y: 754, distance: 246.2
click at [1173, 754] on div "Reports Feedback Cash Management Cash Management Cash Out Details Compliance OC…" at bounding box center [887, 135] width 1364 height 1286
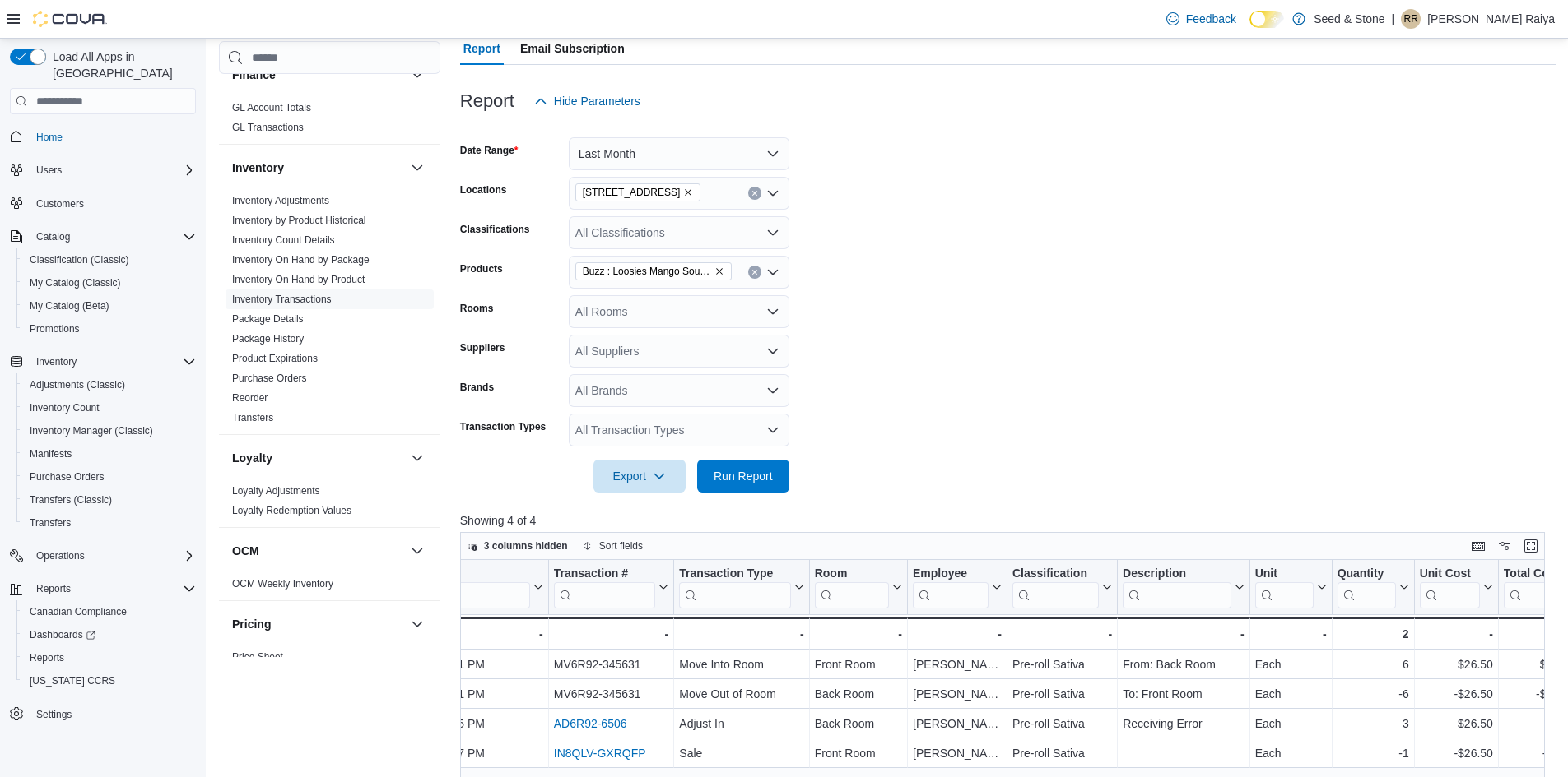
scroll to position [0, 0]
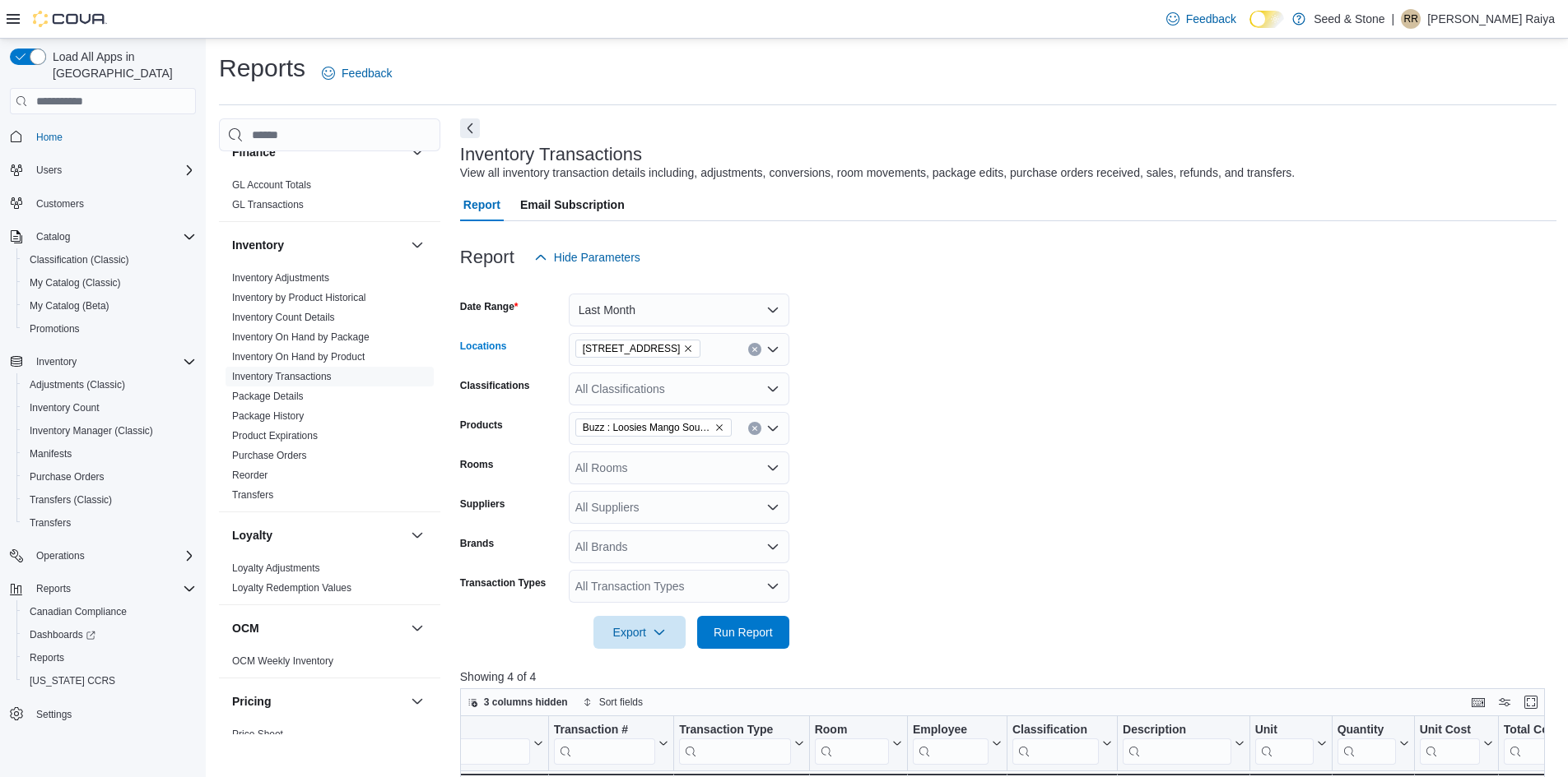
click at [683, 353] on icon "Remove 1502 Admirals Road from selection in this group" at bounding box center [688, 348] width 10 height 10
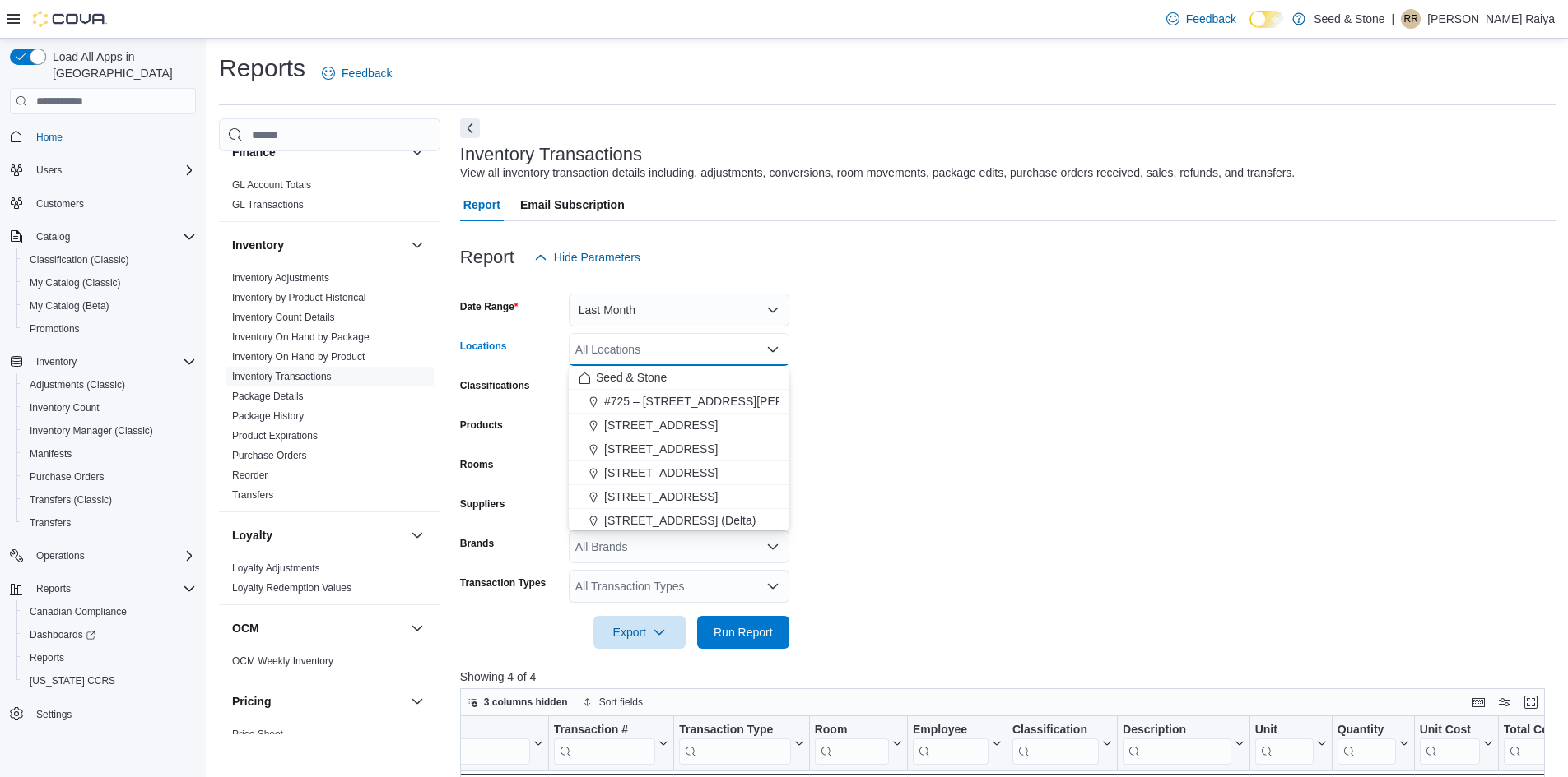
click at [698, 351] on div "All Locations Combo box. Selected. Combo box input. All Locations. Type some te…" at bounding box center [679, 349] width 221 height 33
click at [698, 491] on span "[STREET_ADDRESS][PERSON_NAME])" at bounding box center [710, 494] width 212 height 17
click at [816, 399] on form "Date Range Last Month Locations [STREET_ADDRESS][GEOGRAPHIC_DATA][PERSON_NAME])…" at bounding box center [1008, 462] width 1096 height 375
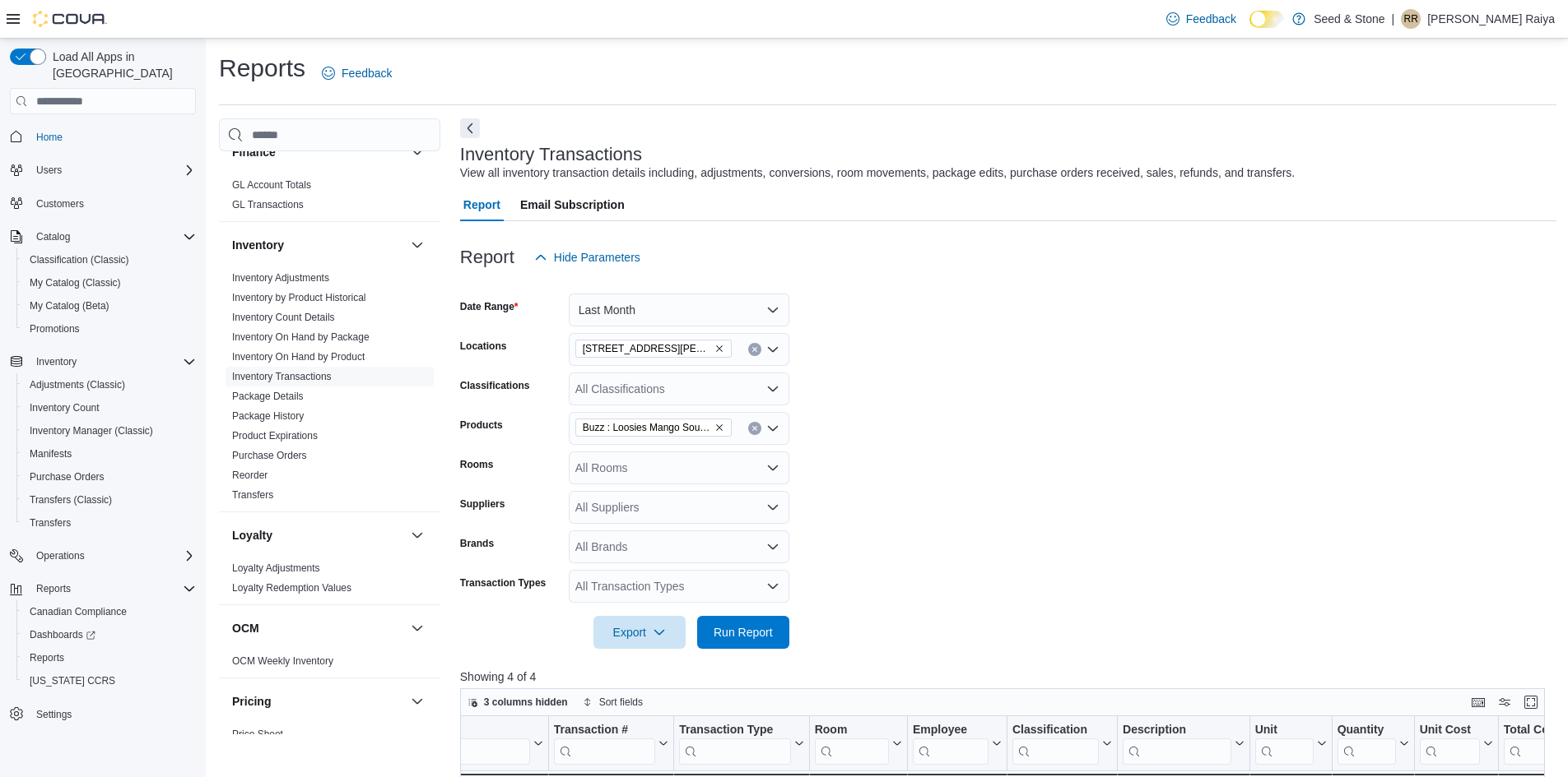
click at [720, 426] on icon "Remove Buzz : Loosies Mango Sour Pre-Rolls (10x1g) from selection in this group" at bounding box center [720, 428] width 10 height 10
click at [886, 521] on form "Date Range Last Month Locations [STREET_ADDRESS][GEOGRAPHIC_DATA][PERSON_NAME])…" at bounding box center [1008, 462] width 1096 height 375
click at [678, 571] on div "All Transaction Types" at bounding box center [679, 587] width 221 height 33
click at [614, 556] on span "Adjust In" at bounding box center [680, 560] width 201 height 17
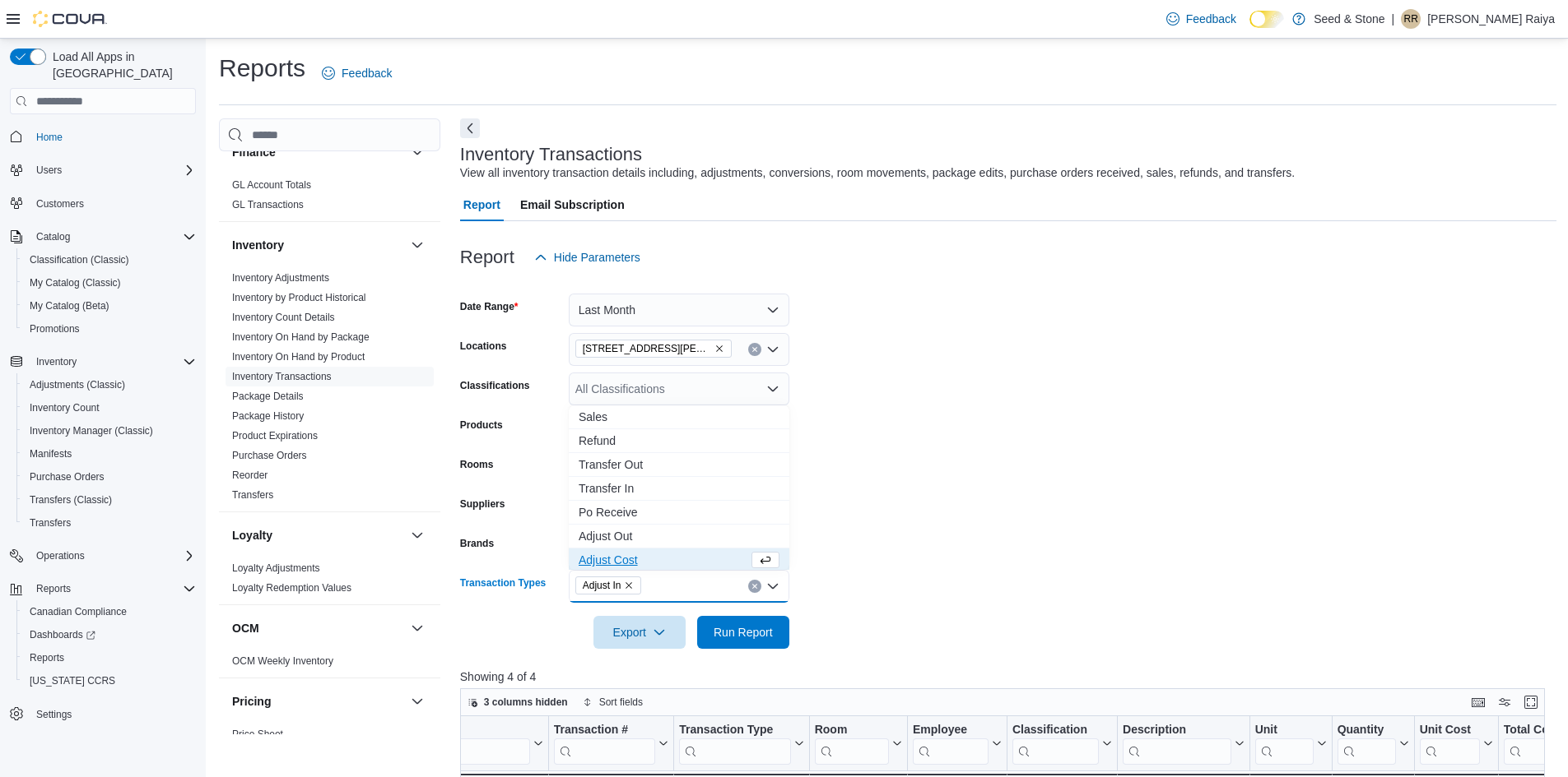
scroll to position [3, 0]
click at [614, 552] on span "Adjust Cost" at bounding box center [664, 557] width 170 height 17
click at [616, 541] on span "Adjust Out" at bounding box center [680, 534] width 201 height 17
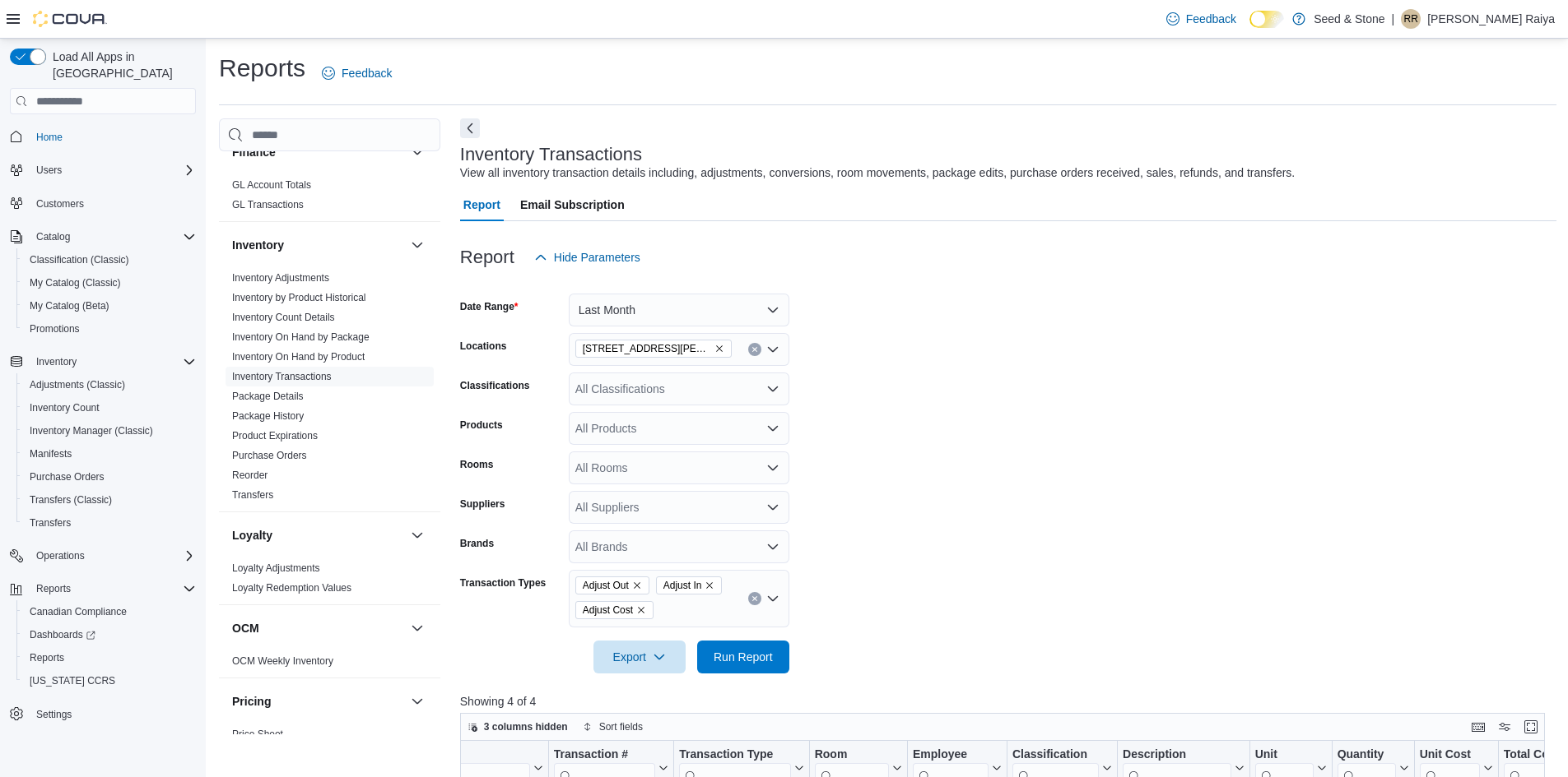
click at [805, 527] on form "Date Range Last Month Locations [STREET_ADDRESS][GEOGRAPHIC_DATA][PERSON_NAME])…" at bounding box center [1008, 474] width 1096 height 400
click at [745, 670] on span "Run Report" at bounding box center [743, 657] width 72 height 33
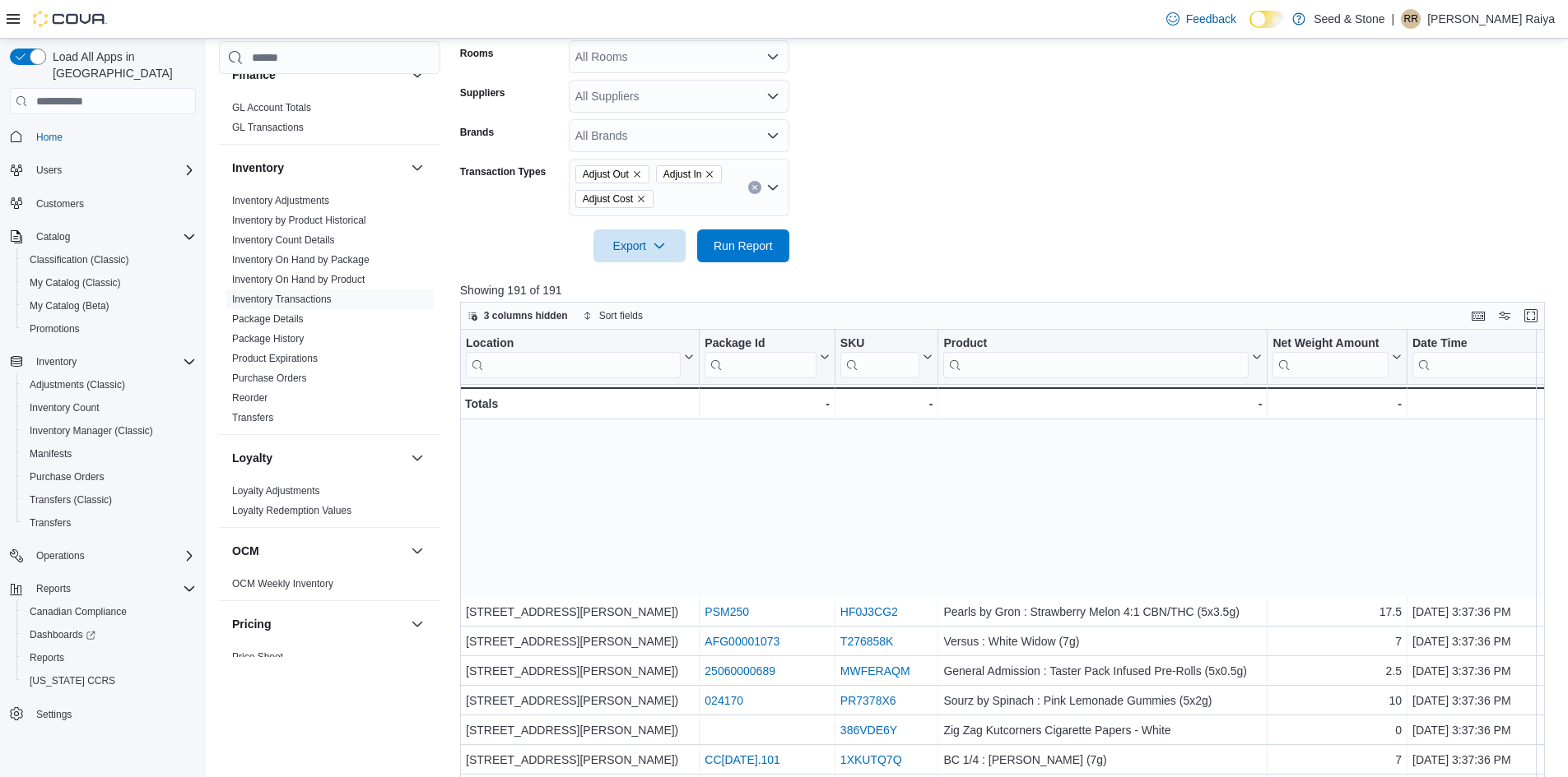
scroll to position [411, 0]
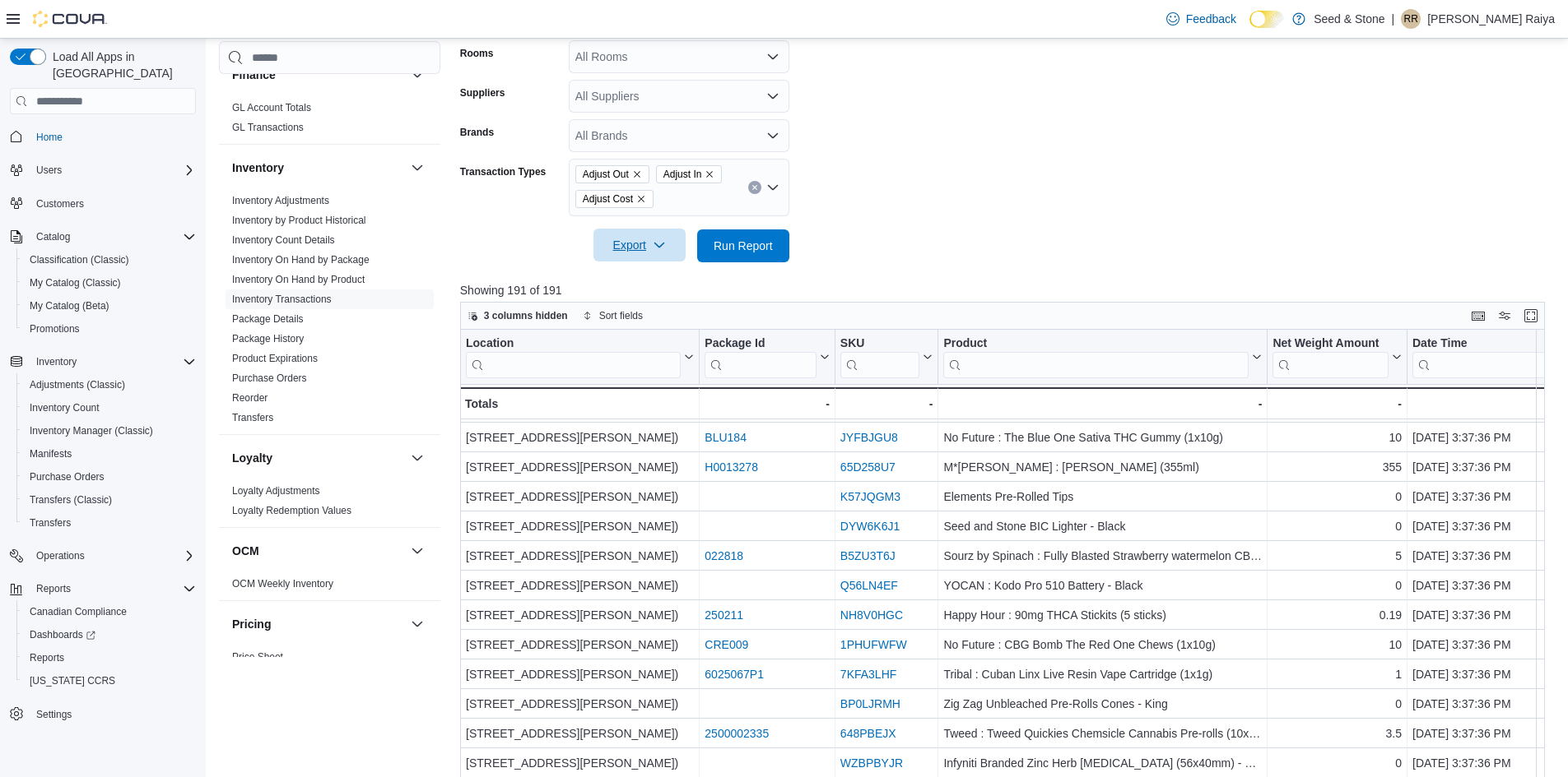
click at [639, 252] on span "Export" at bounding box center [640, 245] width 72 height 33
click at [654, 285] on span "Export to Excel" at bounding box center [641, 278] width 74 height 13
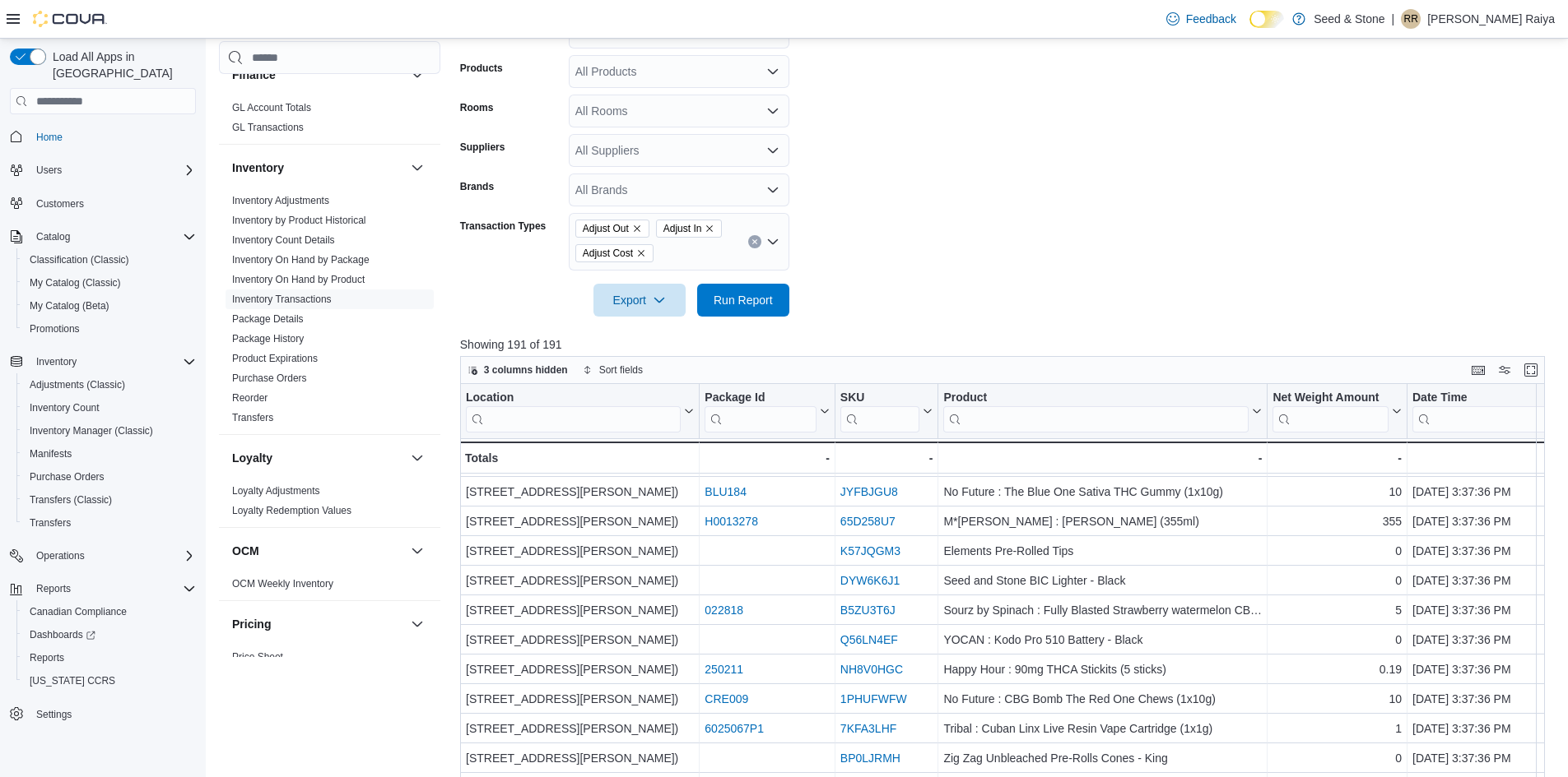
scroll to position [329, 0]
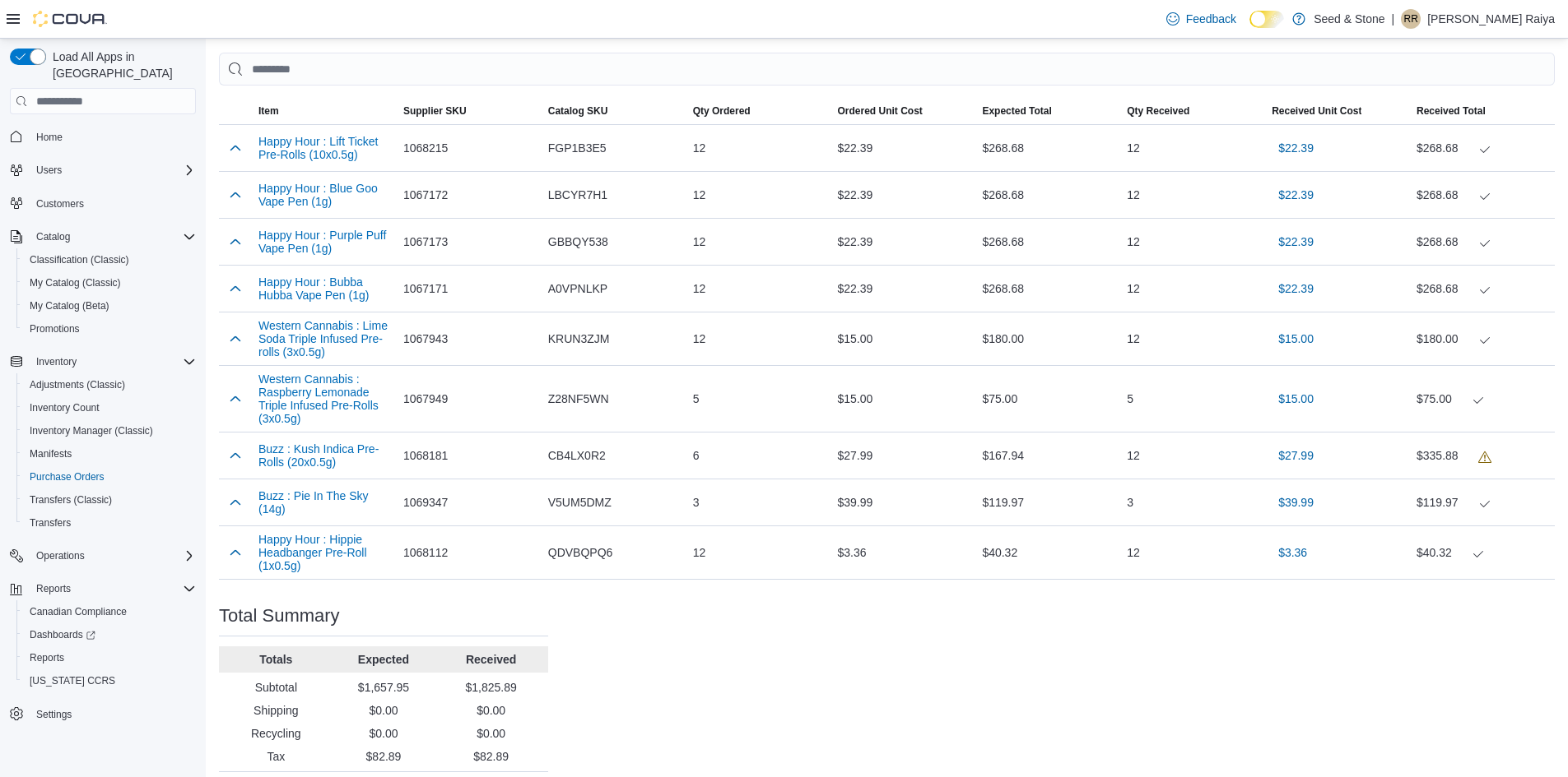
scroll to position [553, 0]
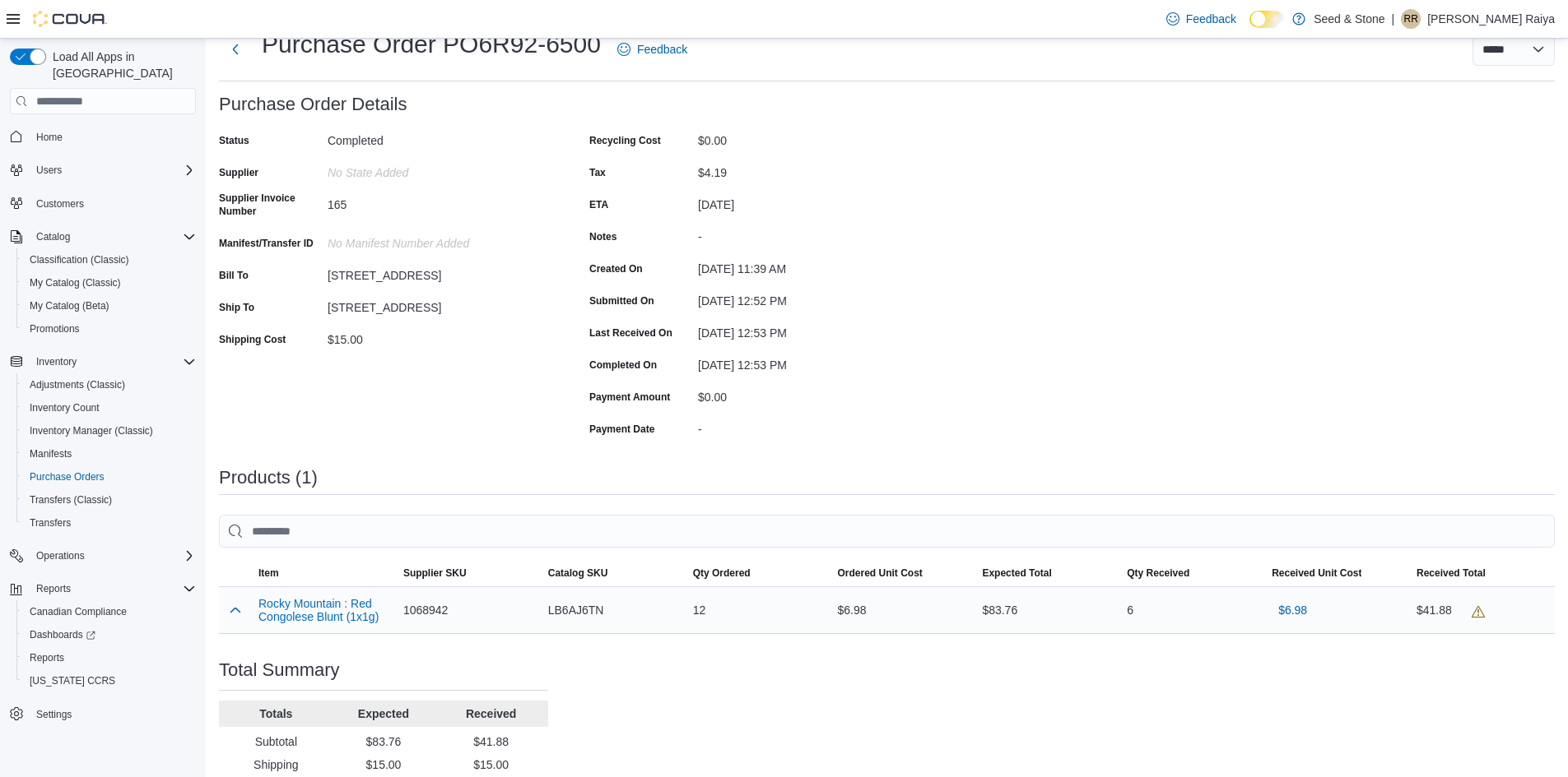
scroll to position [145, 0]
